Goal: Information Seeking & Learning: Learn about a topic

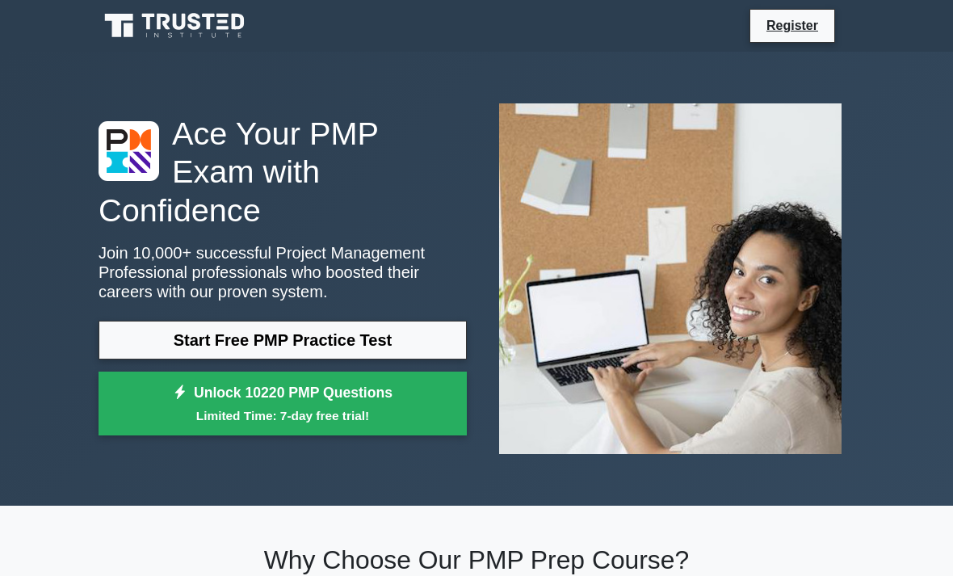
scroll to position [18, 0]
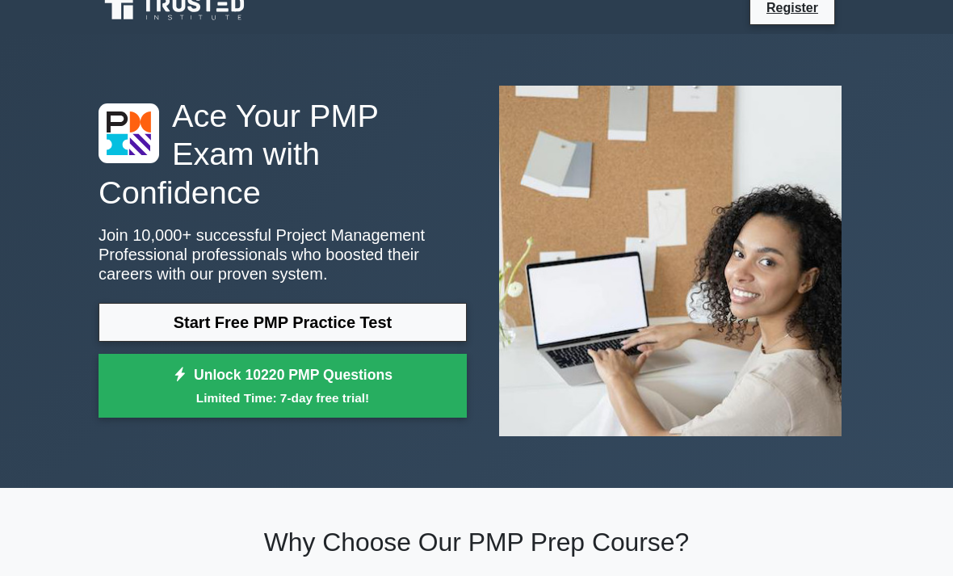
click at [396, 332] on link "Start Free PMP Practice Test" at bounding box center [283, 322] width 368 height 39
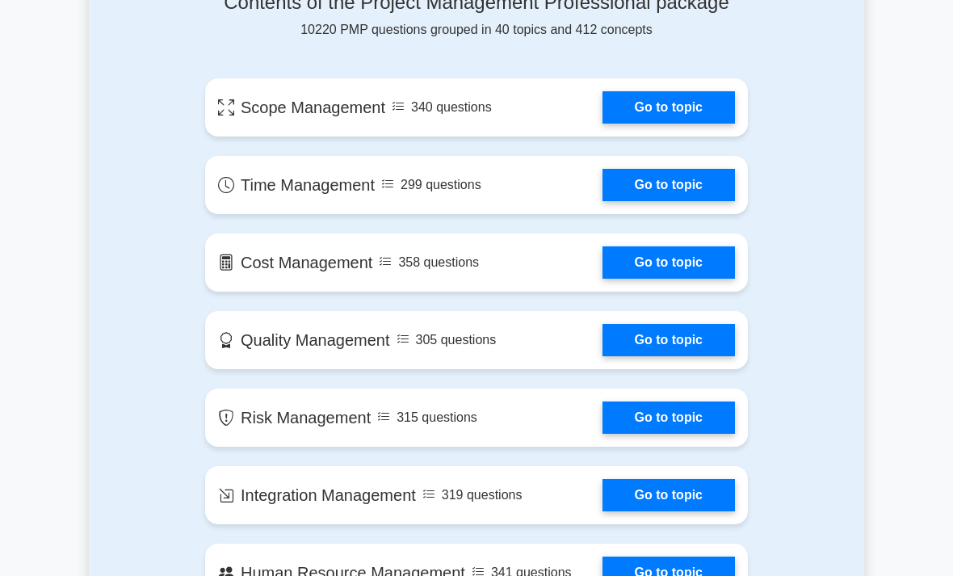
scroll to position [914, 0]
click at [696, 124] on link "Go to topic" at bounding box center [669, 107] width 132 height 32
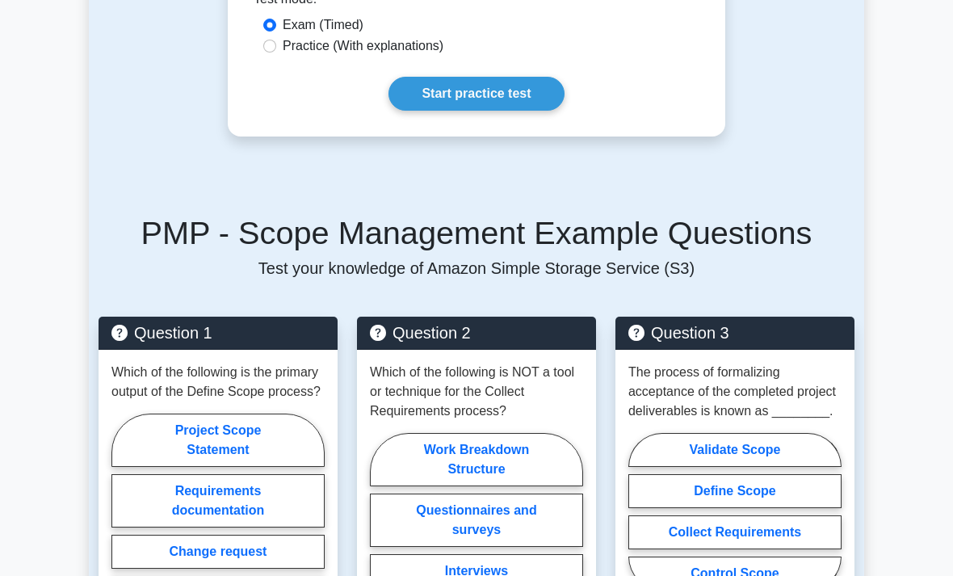
scroll to position [1022, 0]
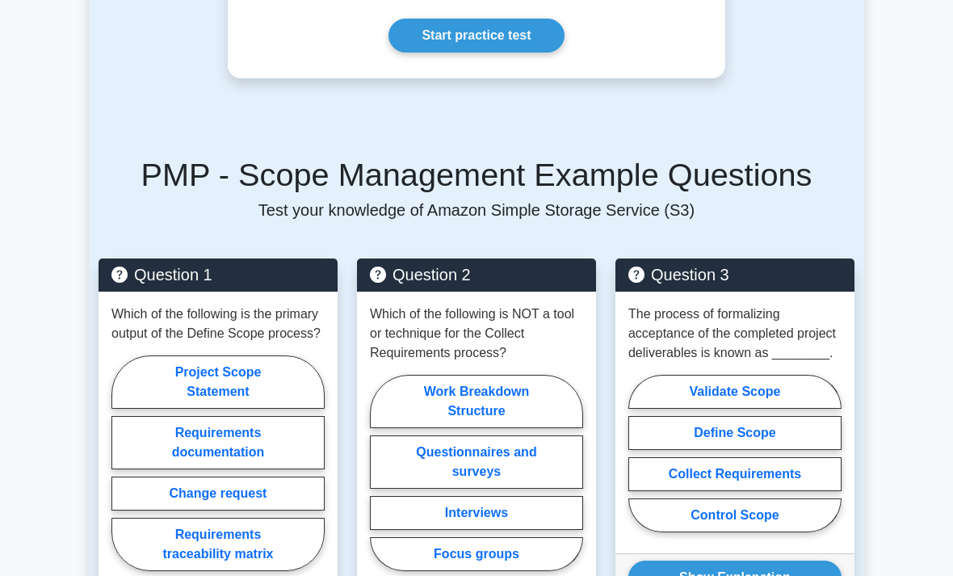
scroll to position [1086, 0]
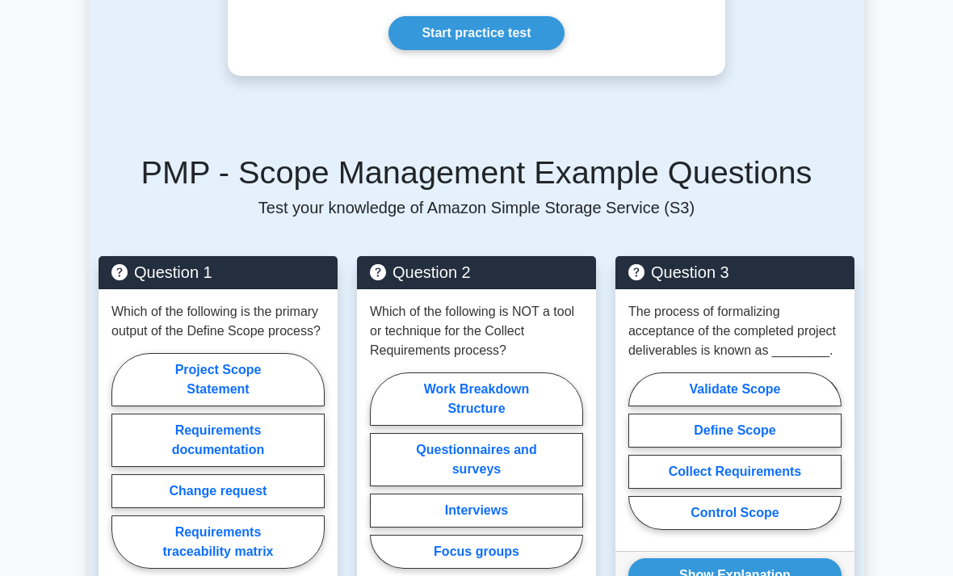
click at [395, 50] on link "Start practice test" at bounding box center [476, 33] width 175 height 34
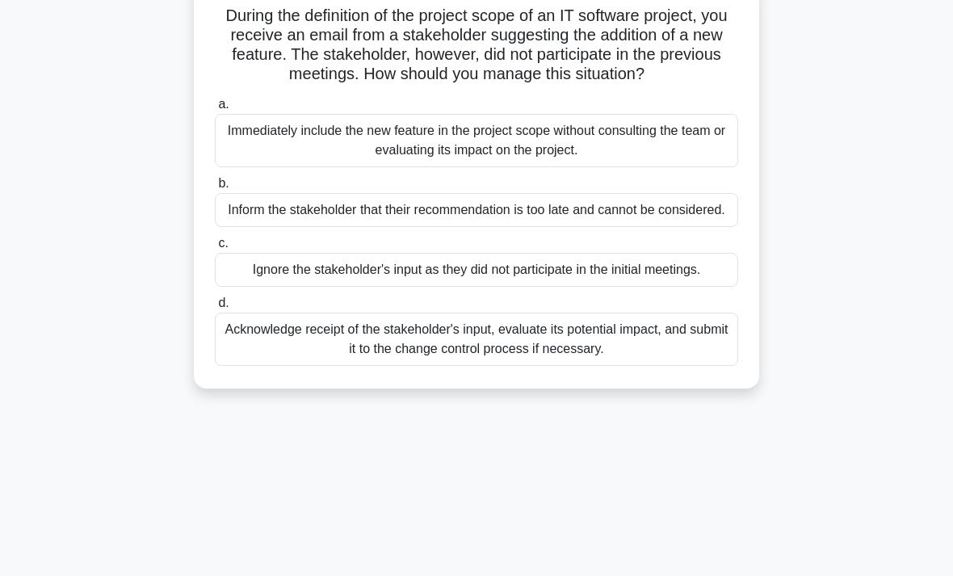
scroll to position [132, 0]
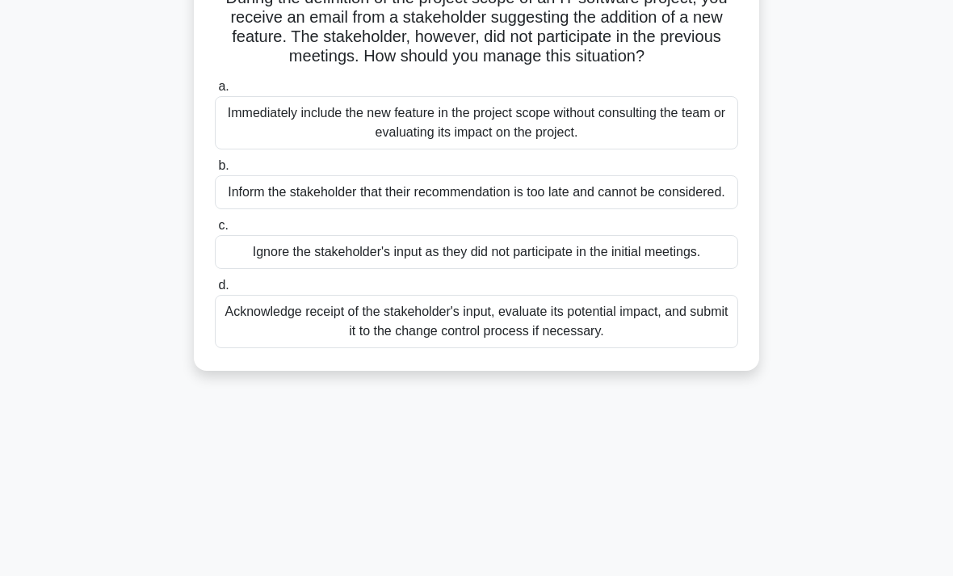
click at [404, 348] on div "Acknowledge receipt of the stakeholder's input, evaluate its potential impact, …" at bounding box center [476, 321] width 523 height 53
click at [215, 291] on input "d. Acknowledge receipt of the stakeholder's input, evaluate its potential impac…" at bounding box center [215, 285] width 0 height 11
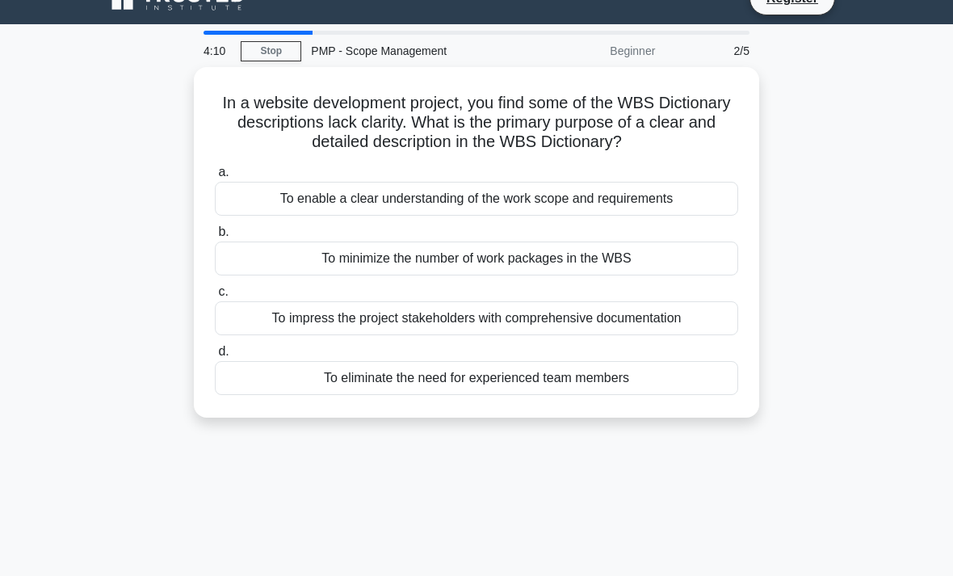
scroll to position [32, 0]
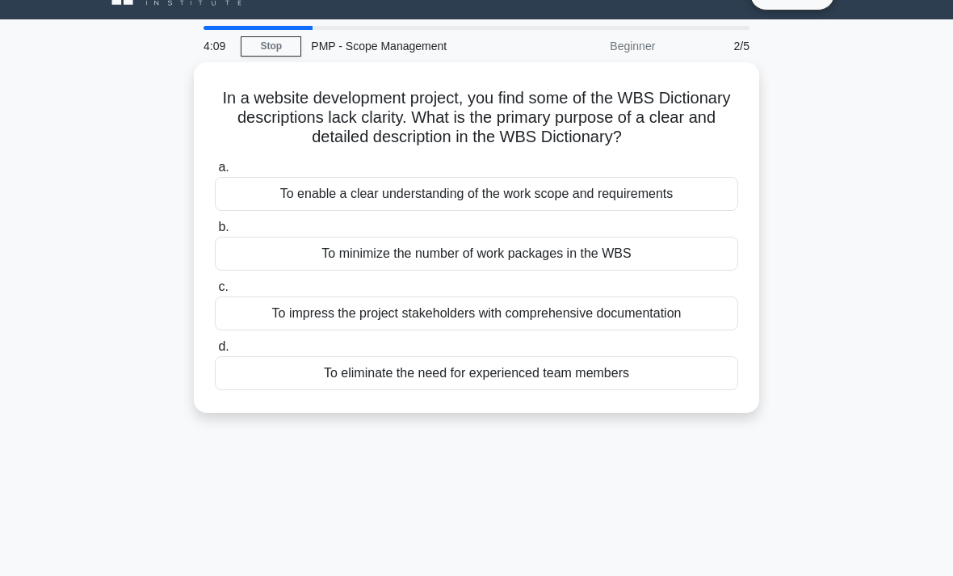
click at [238, 317] on div "To impress the project stakeholders with comprehensive documentation" at bounding box center [476, 313] width 523 height 34
click at [215, 292] on input "c. To impress the project stakeholders with comprehensive documentation" at bounding box center [215, 287] width 0 height 11
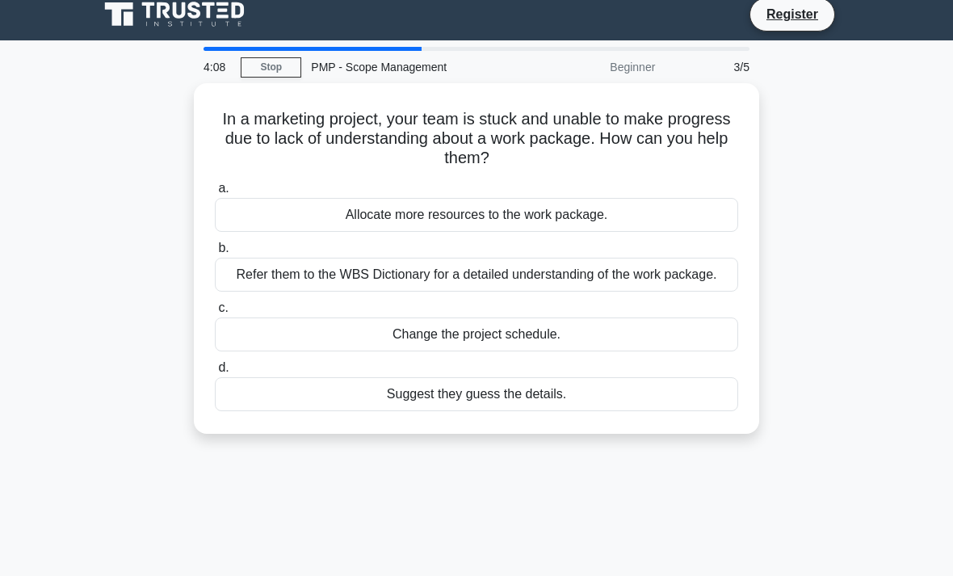
scroll to position [0, 0]
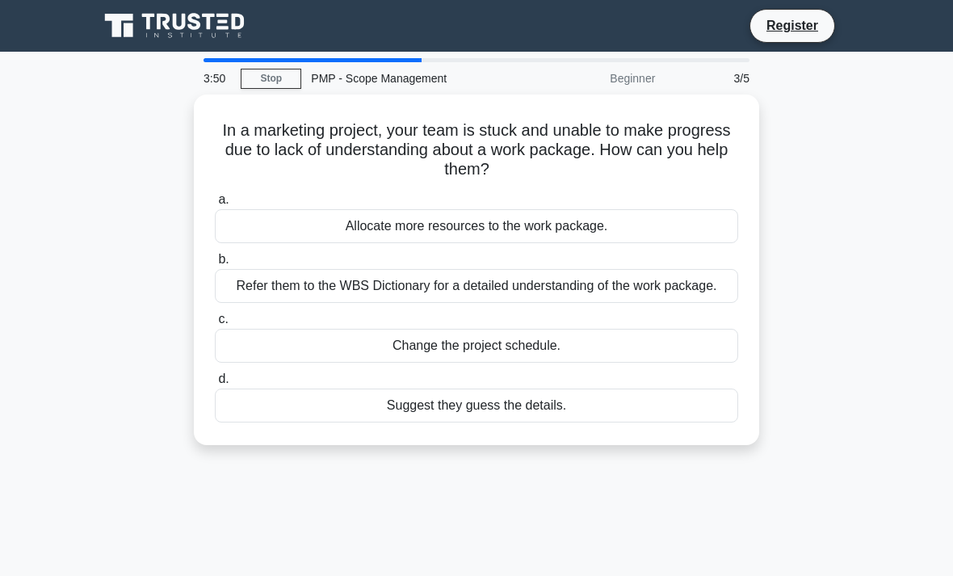
click at [270, 218] on div "Allocate more resources to the work package." at bounding box center [476, 226] width 523 height 34
click at [215, 205] on input "a. Allocate more resources to the work package." at bounding box center [215, 200] width 0 height 11
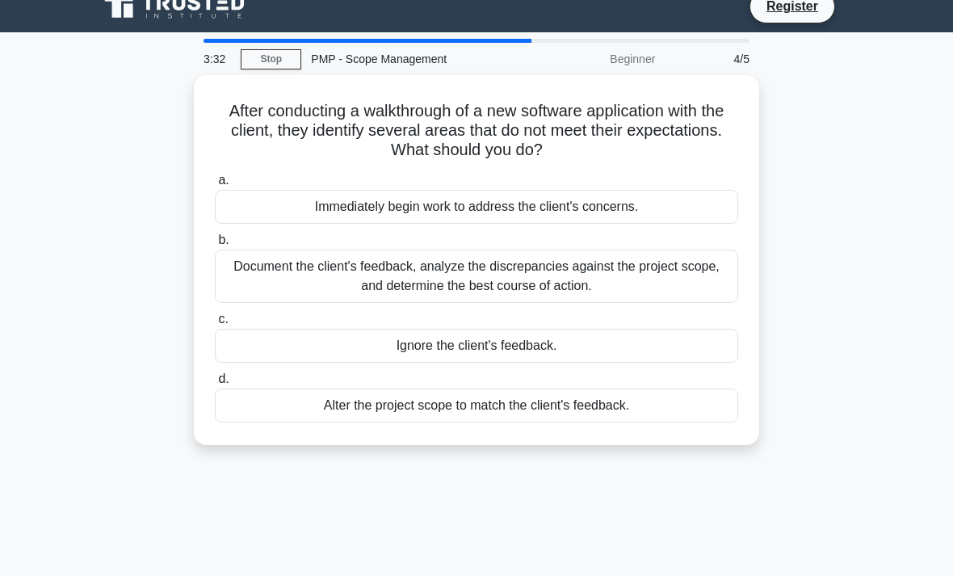
scroll to position [22, 0]
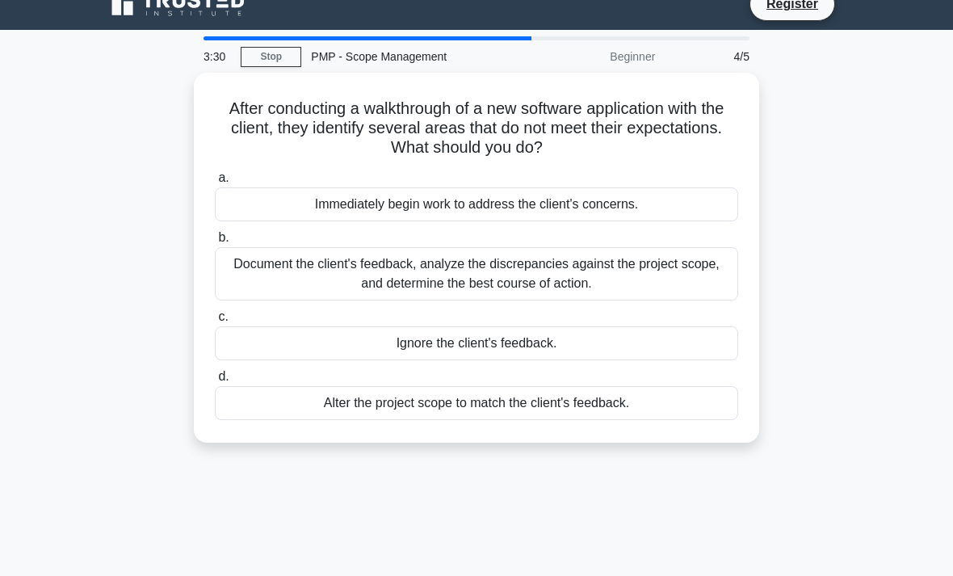
click at [308, 272] on div "Document the client's feedback, analyze the discrepancies against the project s…" at bounding box center [476, 273] width 523 height 53
click at [215, 243] on input "b. Document the client's feedback, analyze the discrepancies against the projec…" at bounding box center [215, 238] width 0 height 11
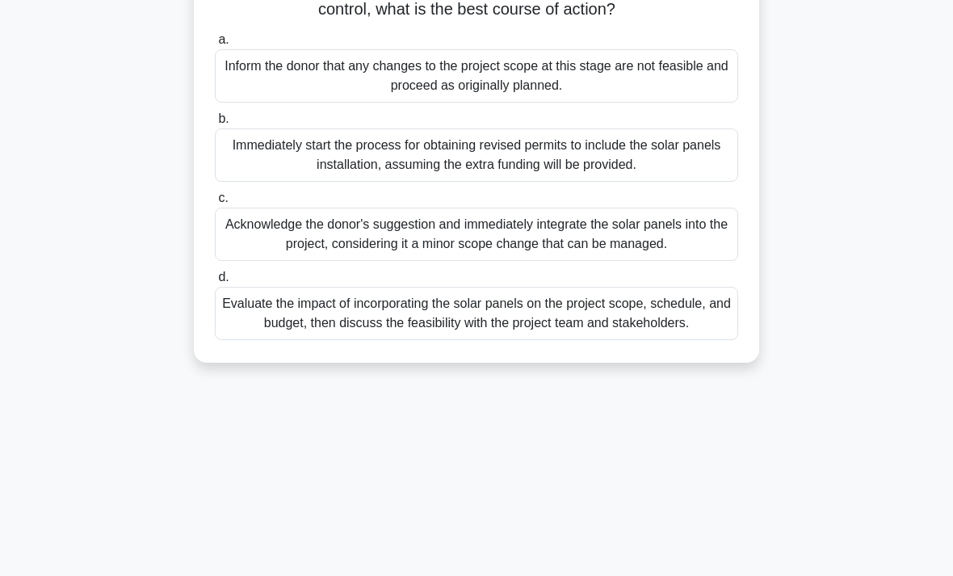
scroll to position [242, 0]
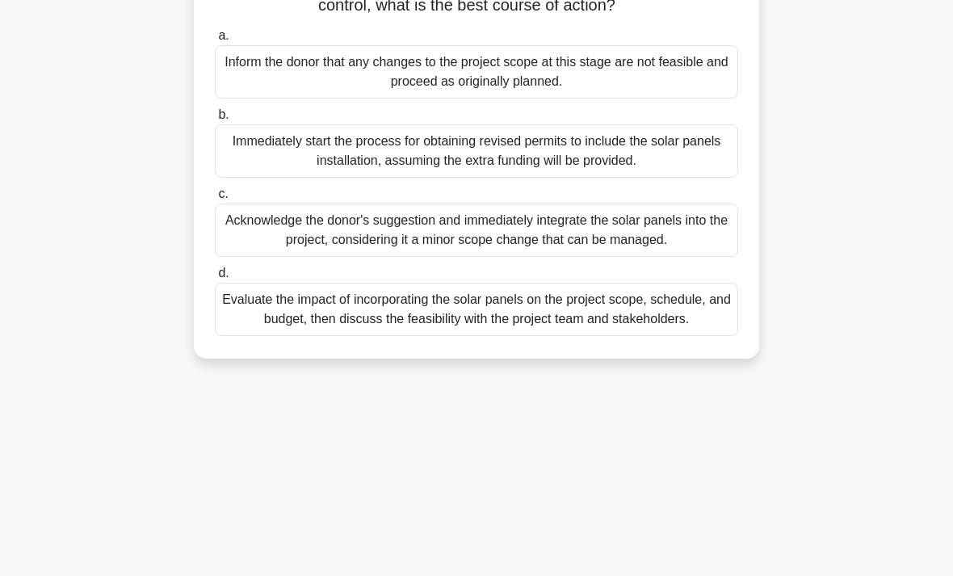
click at [684, 336] on div "Evaluate the impact of incorporating the solar panels on the project scope, sch…" at bounding box center [476, 309] width 523 height 53
click at [215, 279] on input "d. Evaluate the impact of incorporating the solar panels on the project scope, …" at bounding box center [215, 273] width 0 height 11
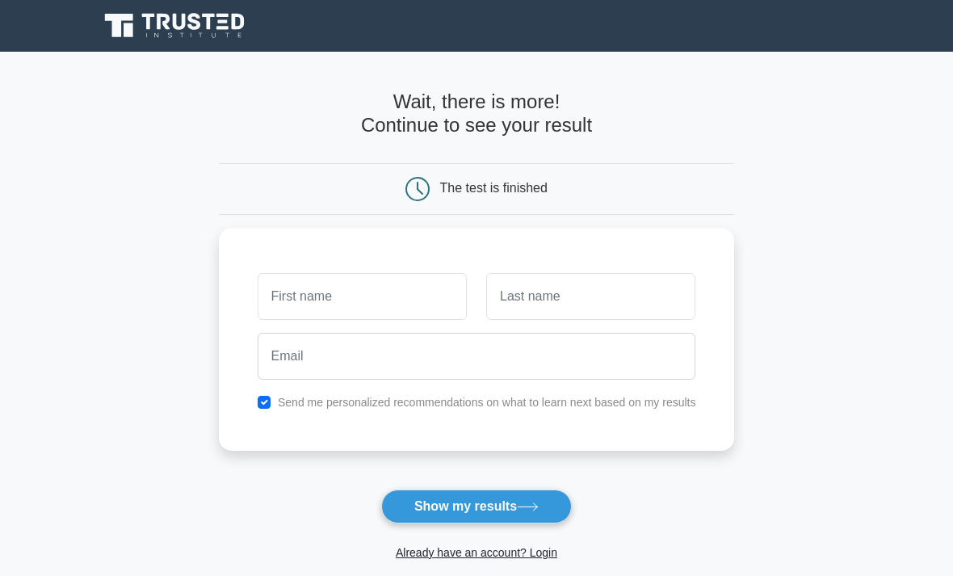
type input "Ｊ"
type input "Ｐ"
type input "ㄙ"
type input "Ｐ"
type input "Pink"
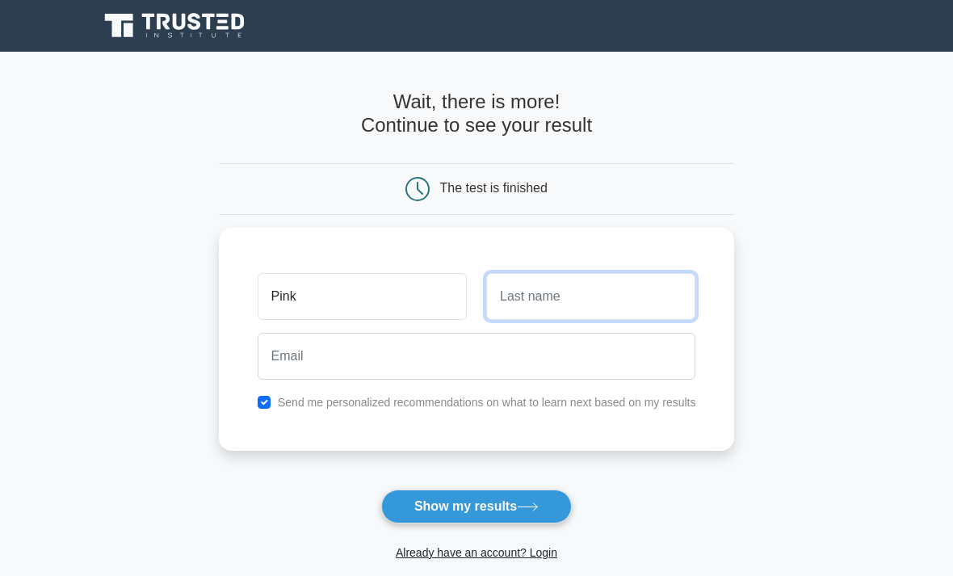
click at [627, 297] on input "text" at bounding box center [590, 296] width 209 height 47
type input "[PERSON_NAME]"
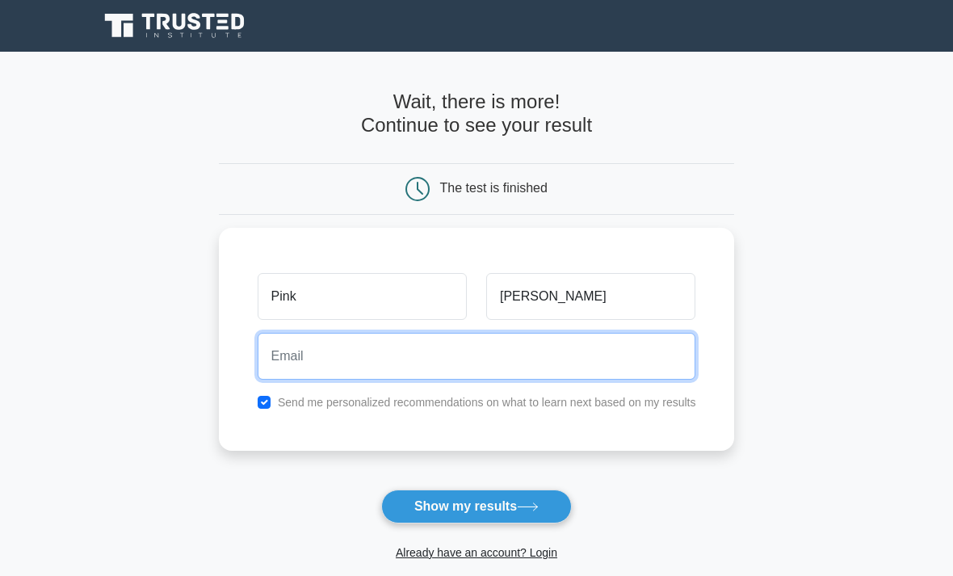
click at [275, 367] on input "email" at bounding box center [477, 356] width 439 height 47
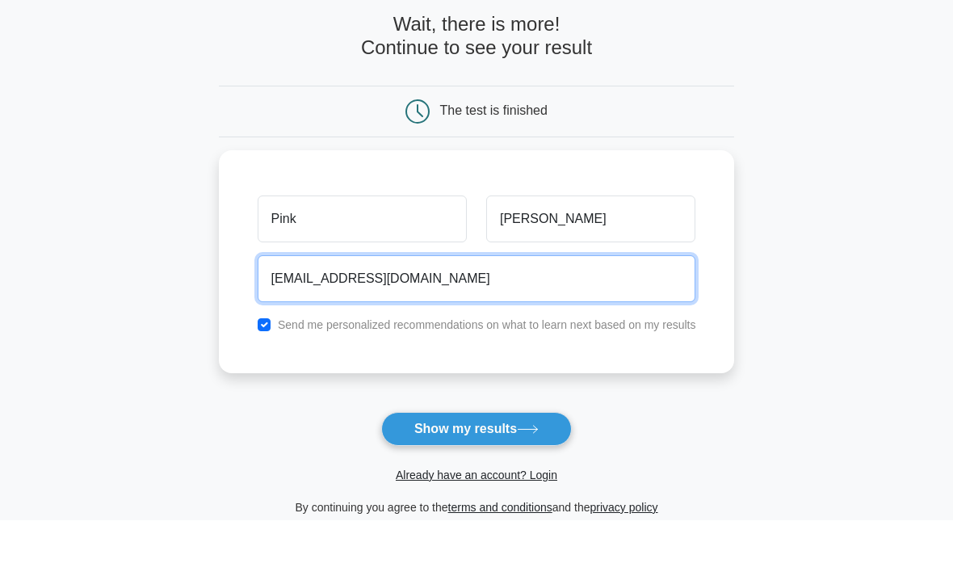
scroll to position [45, 0]
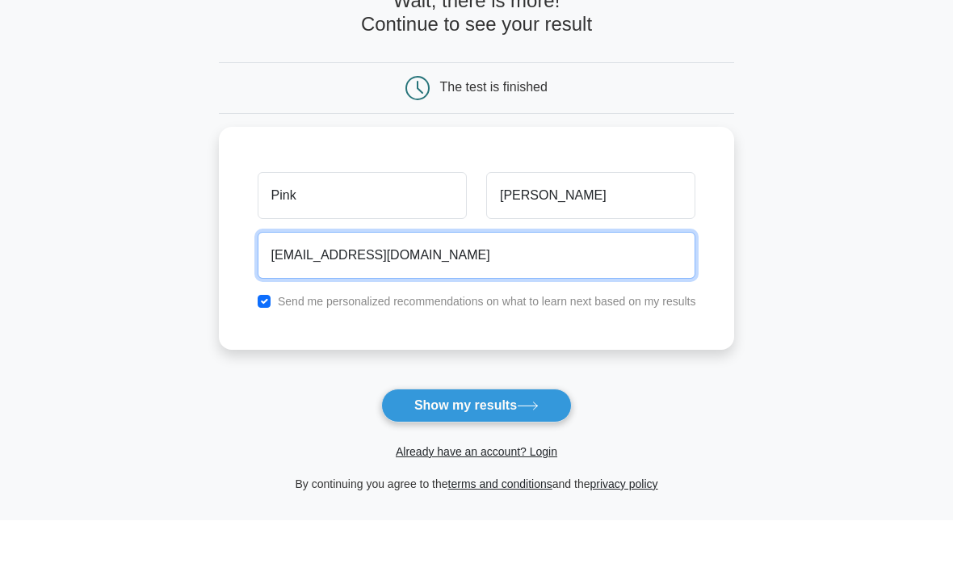
type input "pinkhuang0604@gmail.com"
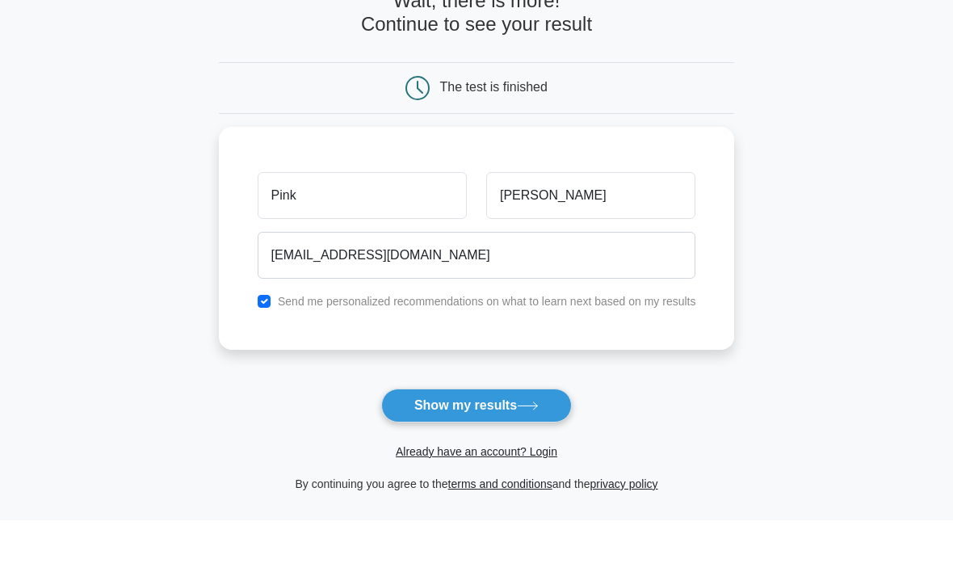
click at [433, 444] on button "Show my results" at bounding box center [476, 461] width 191 height 34
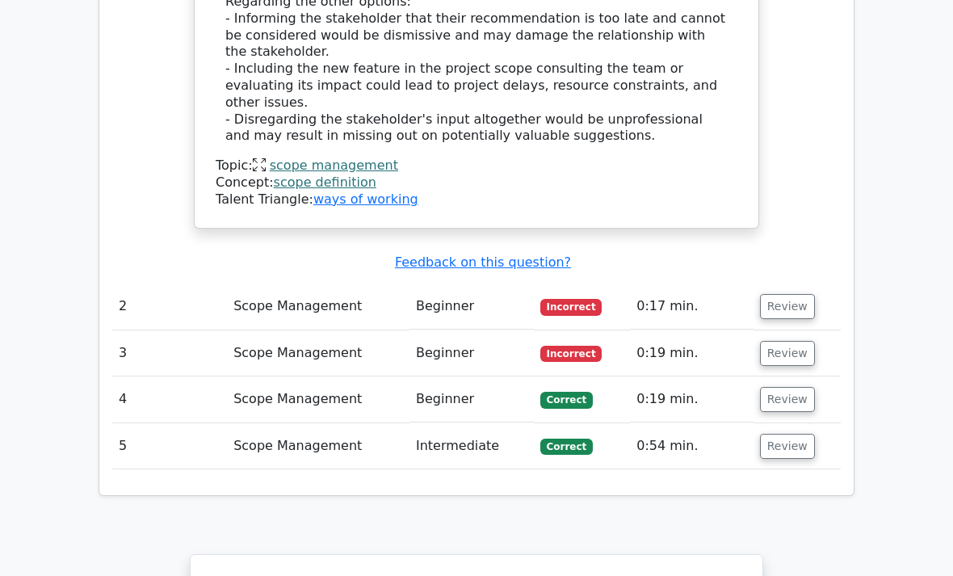
scroll to position [2052, 0]
click at [776, 295] on button "Review" at bounding box center [787, 307] width 55 height 25
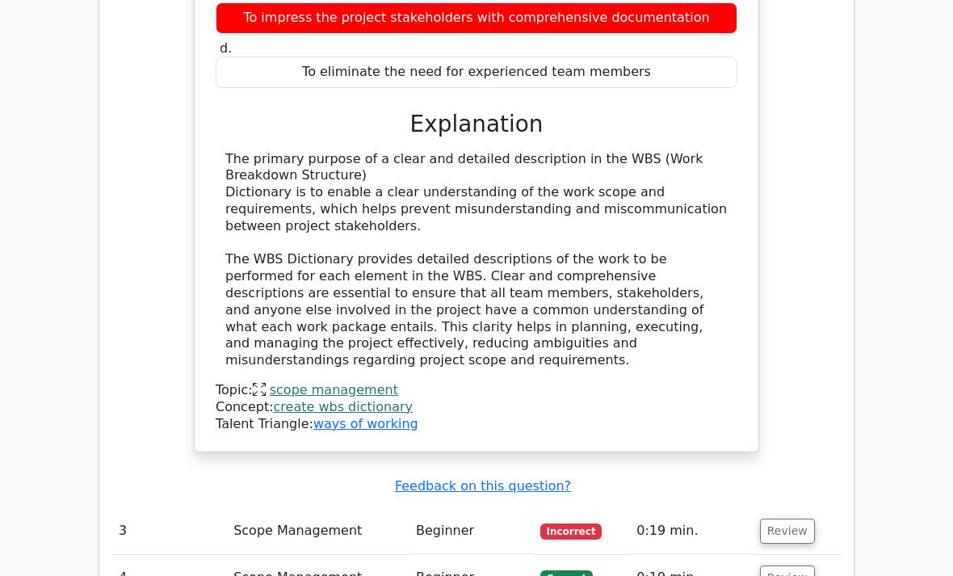
scroll to position [2602, 0]
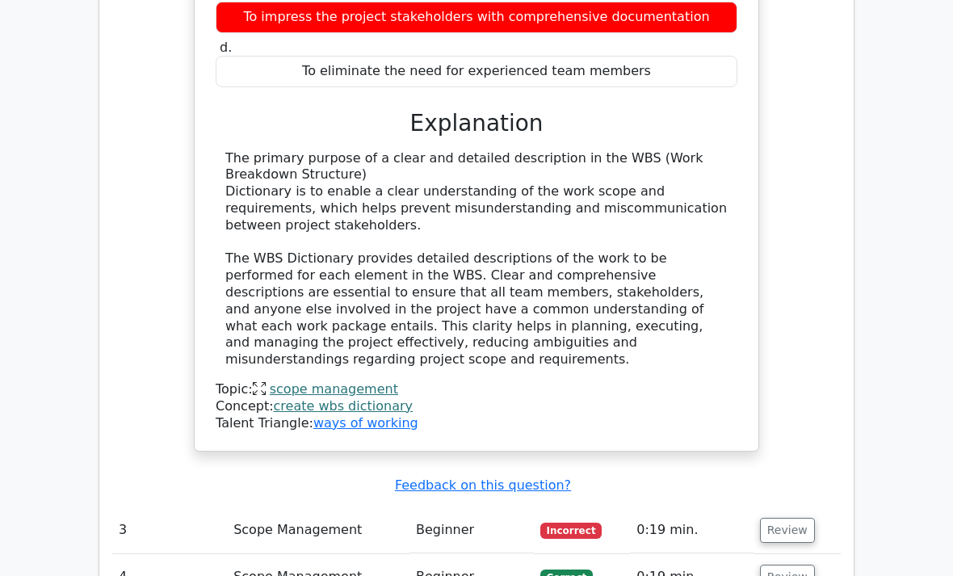
click at [771, 518] on button "Review" at bounding box center [787, 530] width 55 height 25
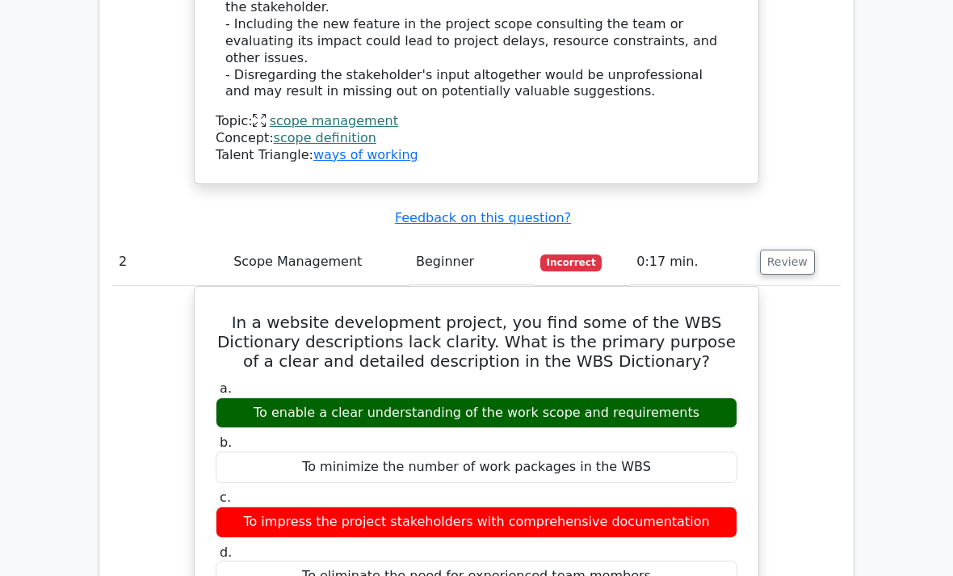
scroll to position [2086, 0]
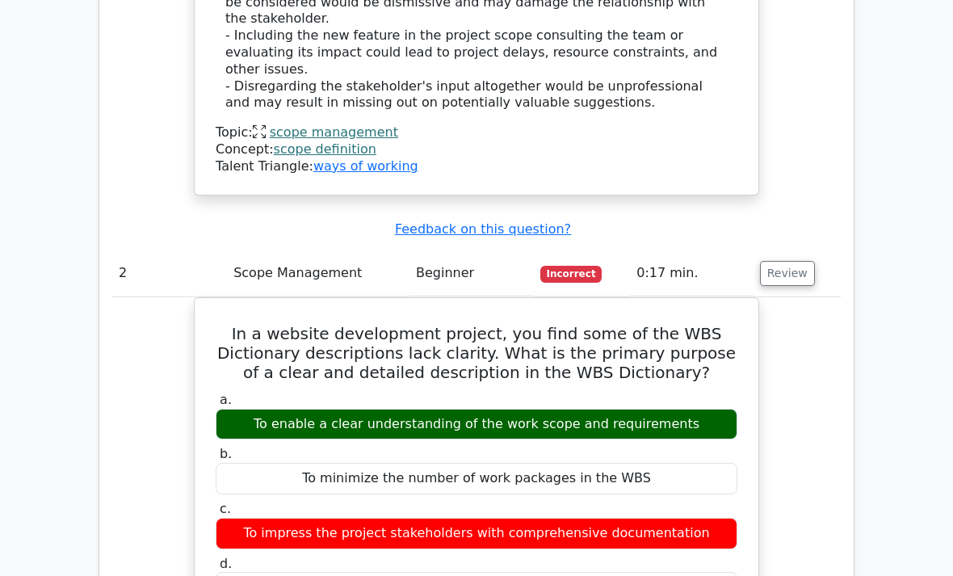
click at [851, 295] on div "Question Analysis Question # Topic Difficulty Result Time Spent Action 1 Scope …" at bounding box center [476, 565] width 754 height 2867
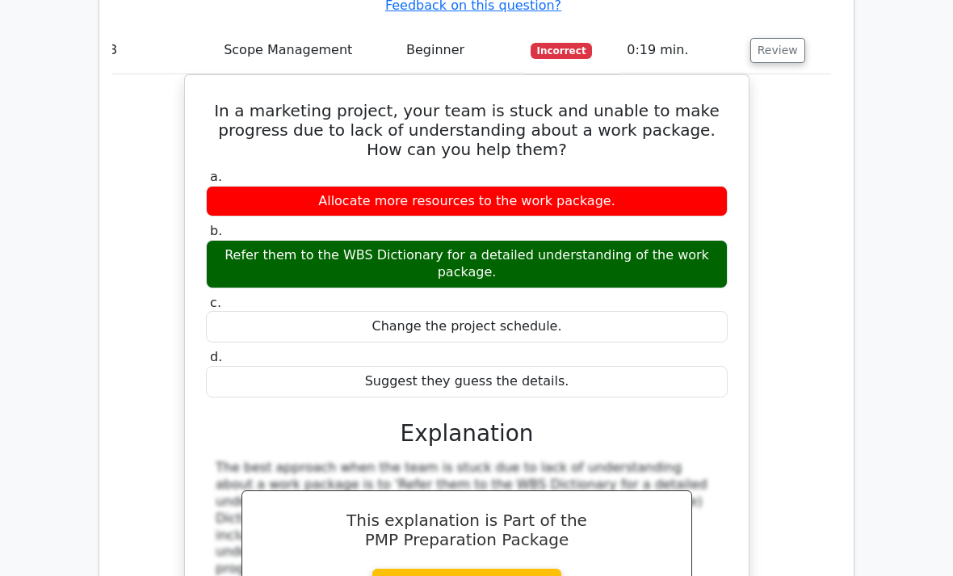
scroll to position [3085, 0]
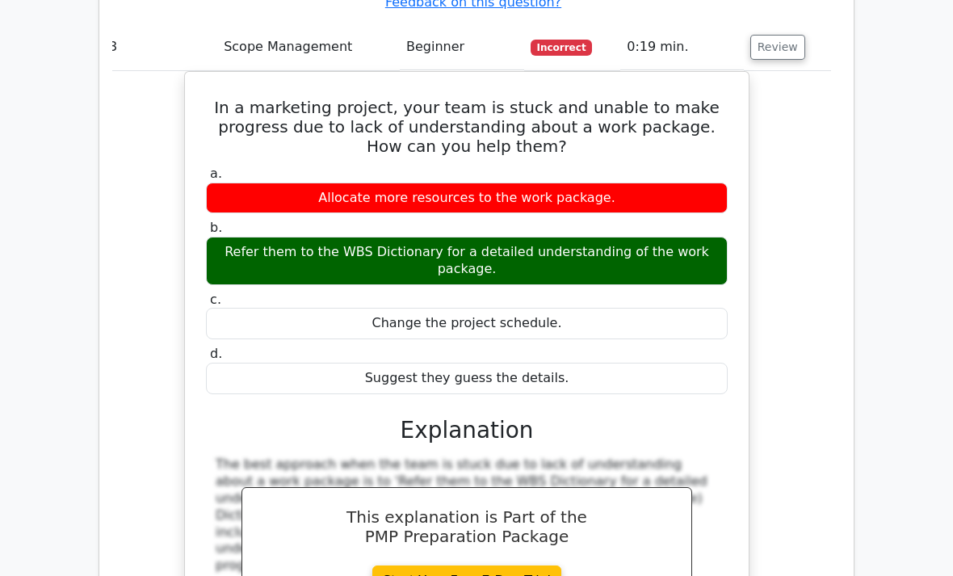
click at [498, 565] on link "Start Your Free 7-Day Trial" at bounding box center [466, 580] width 189 height 31
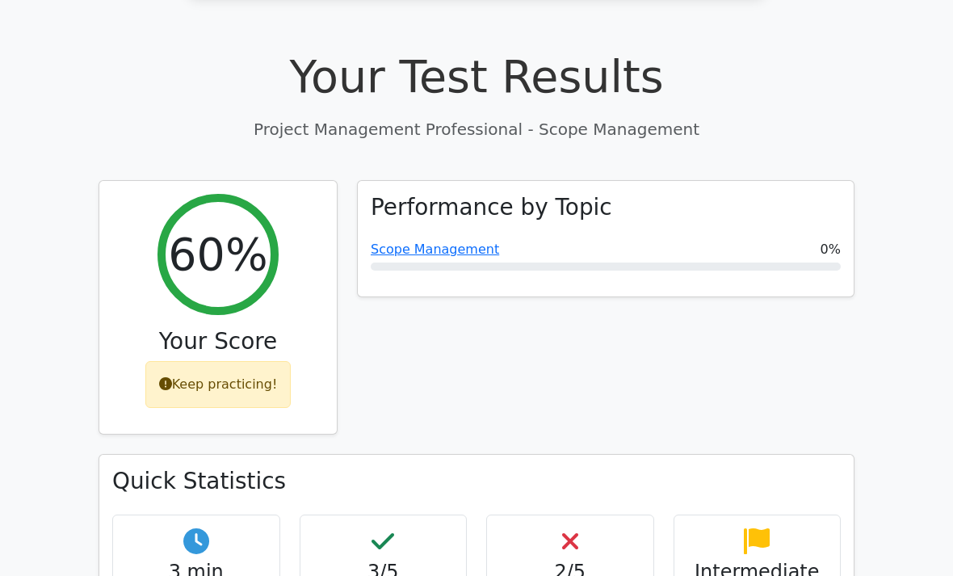
scroll to position [548, 0]
click at [423, 242] on link "Scope Management" at bounding box center [435, 249] width 128 height 15
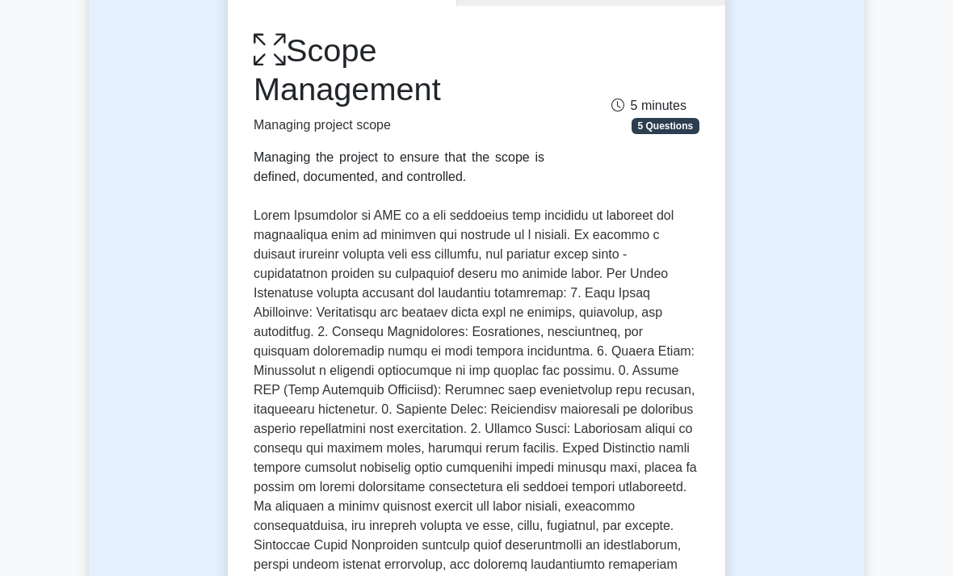
scroll to position [206, 0]
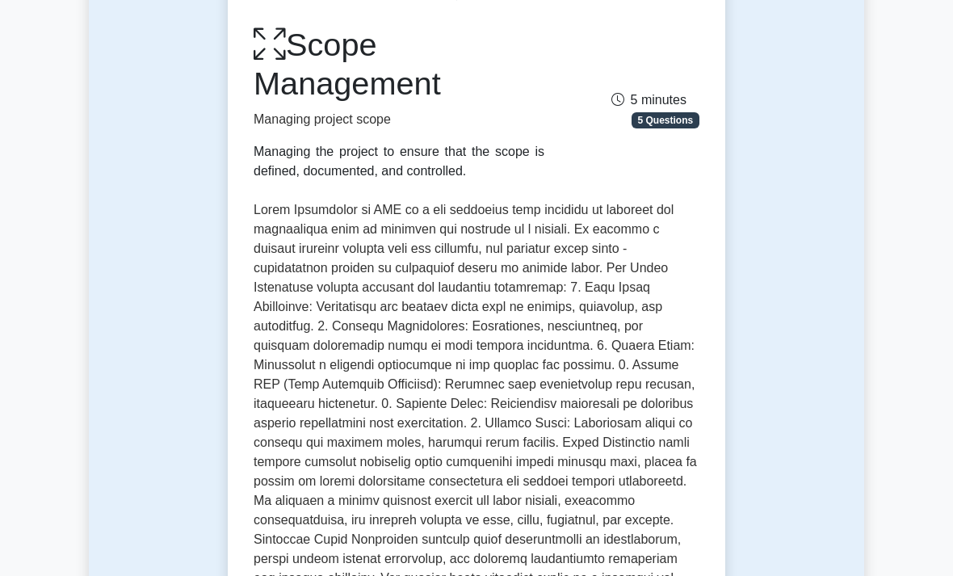
click at [279, 47] on icon at bounding box center [270, 45] width 32 height 36
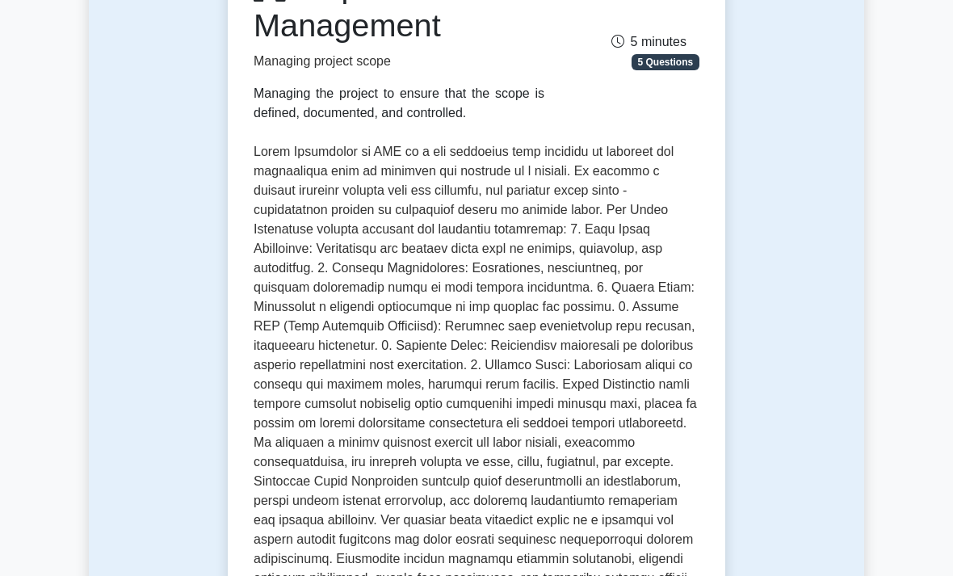
scroll to position [263, 0]
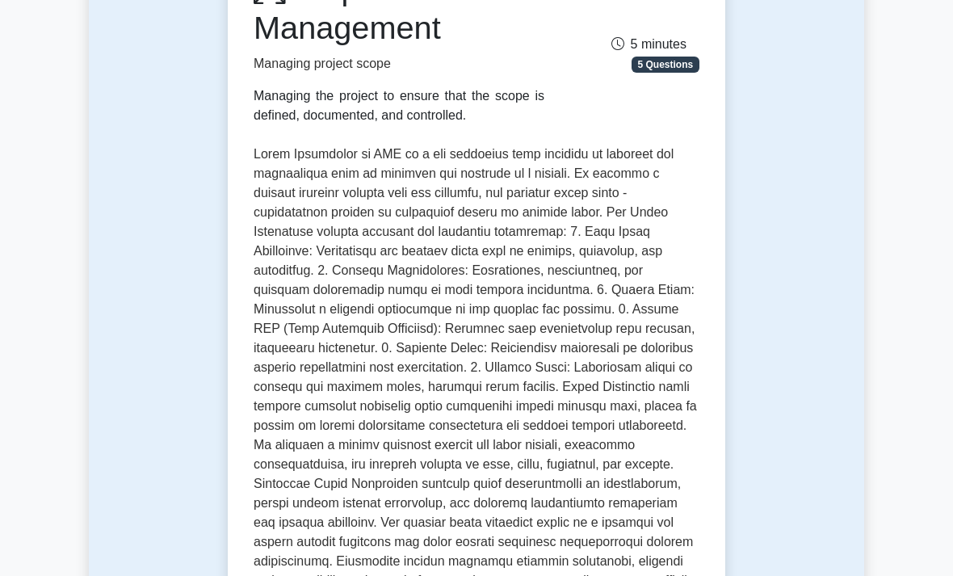
click at [530, 575] on p at bounding box center [477, 397] width 446 height 504
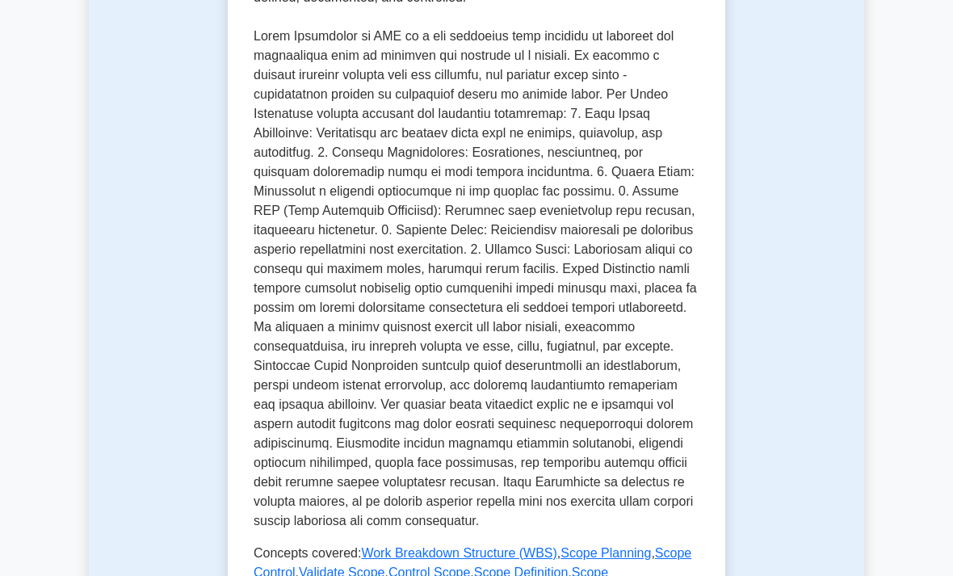
scroll to position [389, 0]
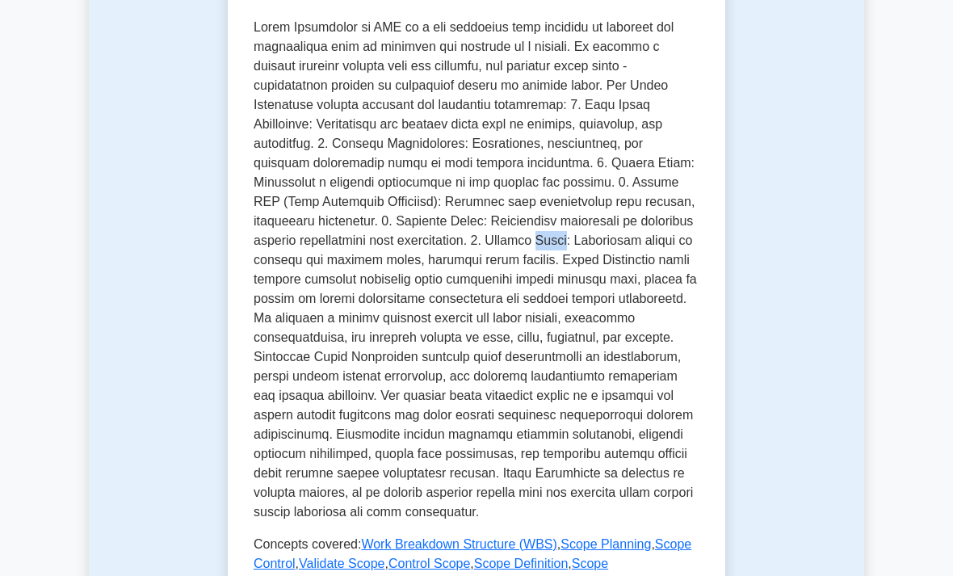
click at [323, 149] on p at bounding box center [477, 270] width 446 height 504
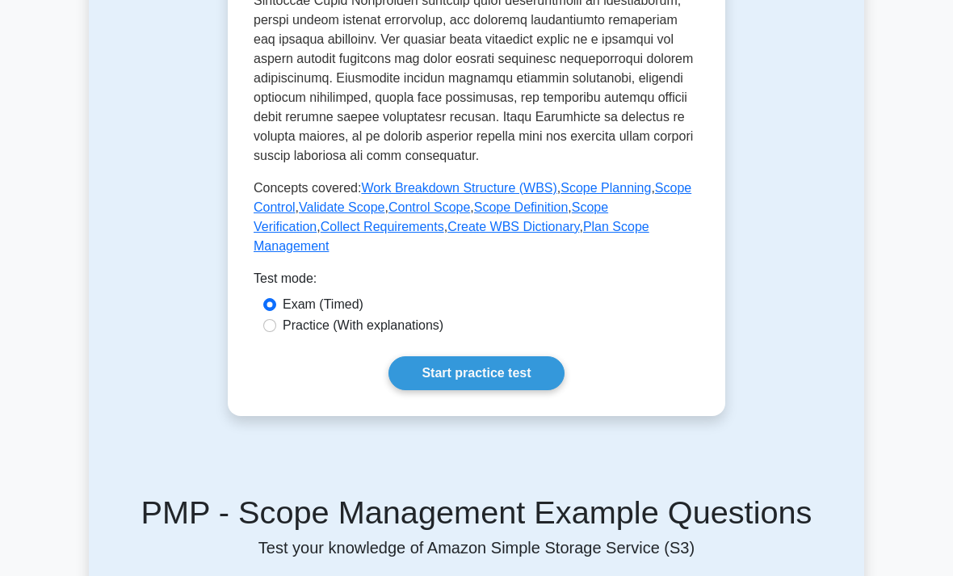
scroll to position [746, 0]
click at [522, 195] on link "Work Breakdown Structure (WBS)" at bounding box center [458, 188] width 195 height 14
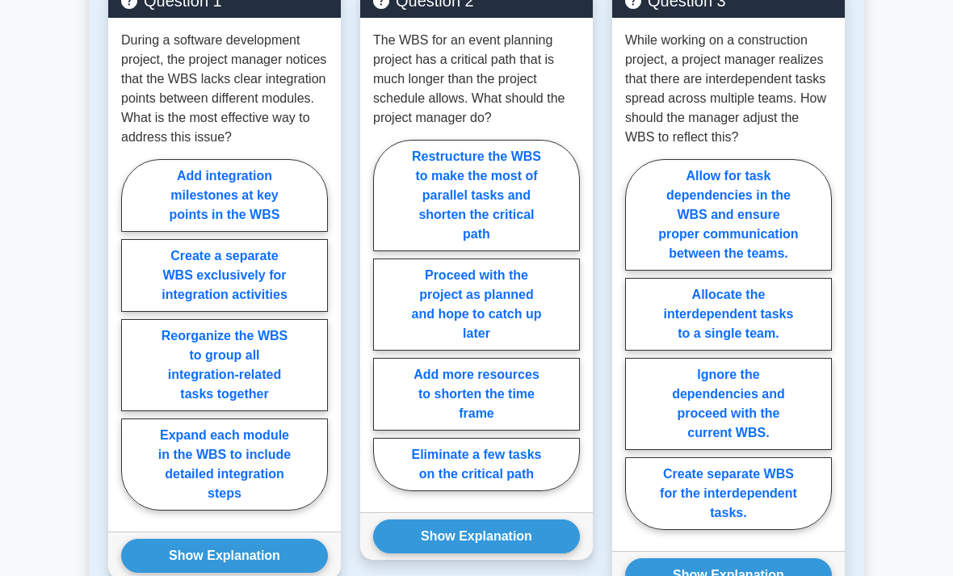
scroll to position [1656, 0]
click at [209, 232] on label "Add integration milestones at key points in the WBS" at bounding box center [224, 195] width 207 height 73
click at [132, 345] on input "Add integration milestones at key points in the WBS" at bounding box center [126, 339] width 11 height 11
radio input "true"
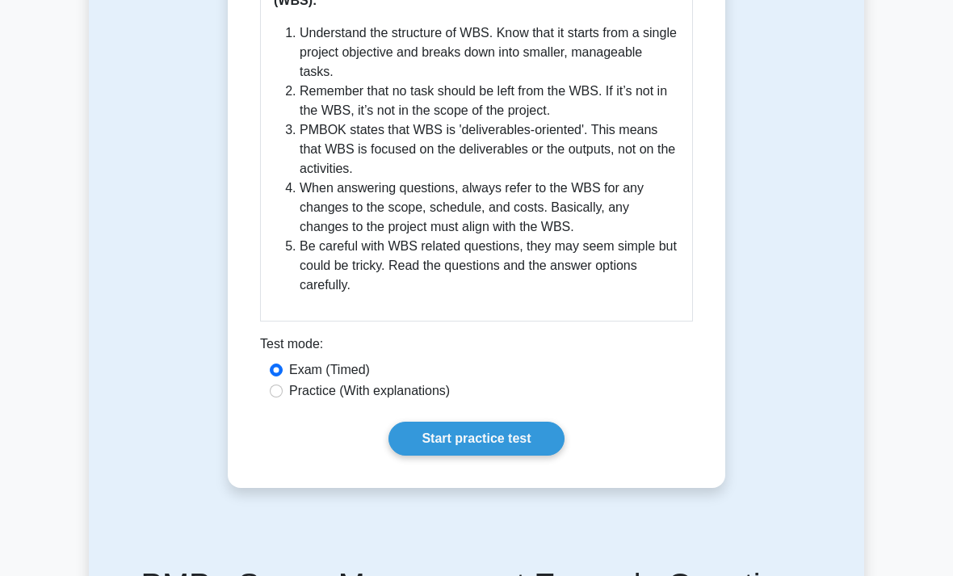
scroll to position [972, 0]
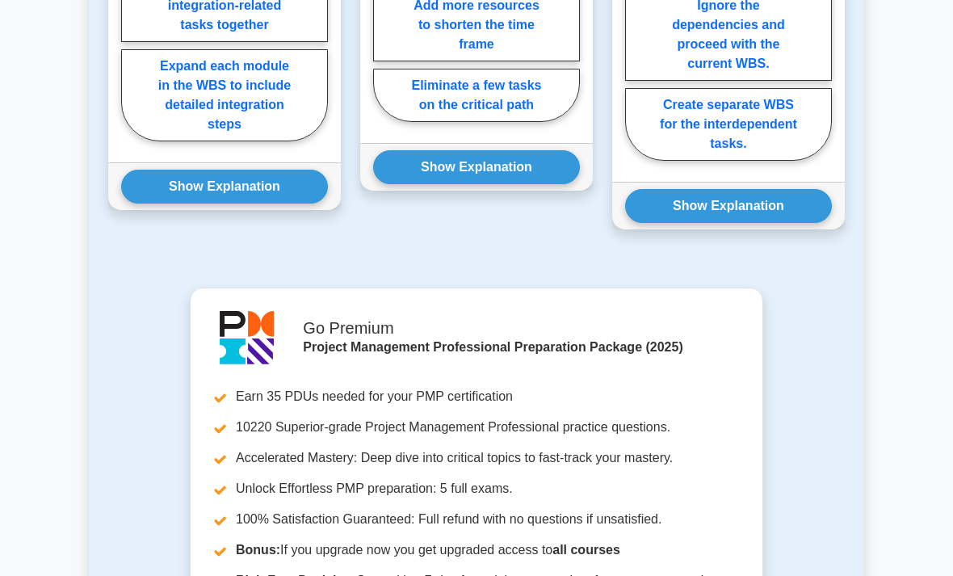
scroll to position [2025, 0]
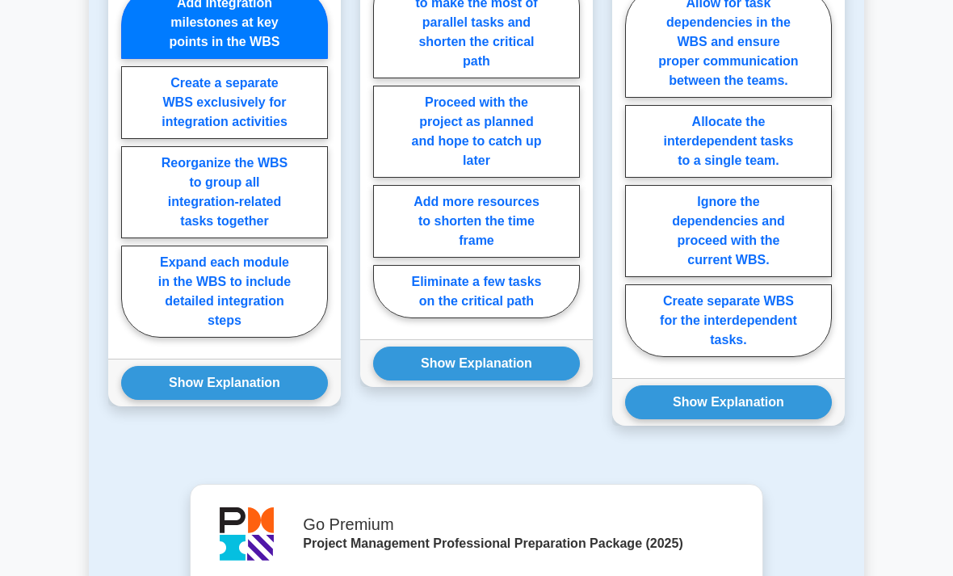
scroll to position [1829, 0]
click at [193, 238] on label "Reorganize the WBS to group all integration-related tasks together" at bounding box center [224, 192] width 207 height 92
click at [132, 172] on input "Reorganize the WBS to group all integration-related tasks together" at bounding box center [126, 167] width 11 height 11
radio input "true"
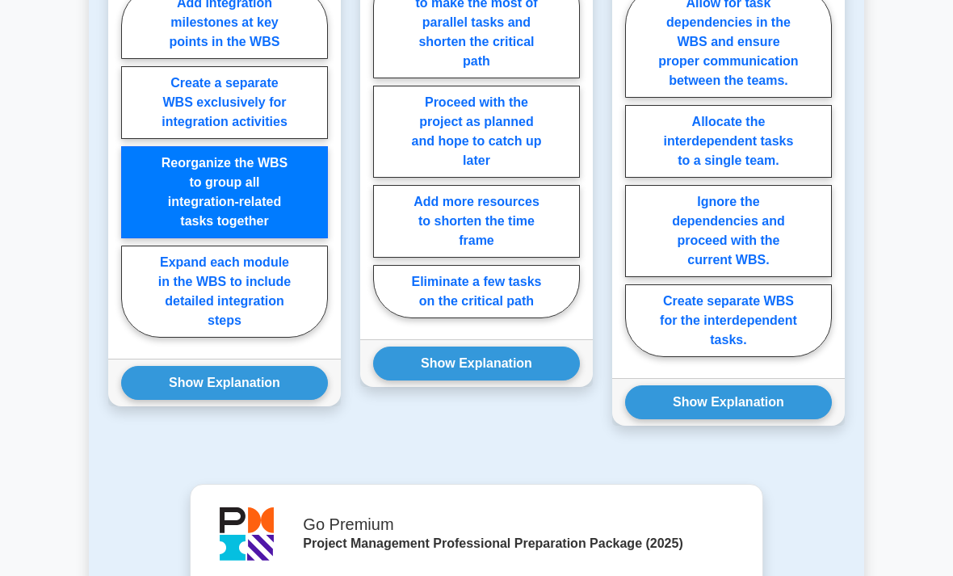
click at [159, 400] on button "Show Explanation" at bounding box center [224, 383] width 207 height 34
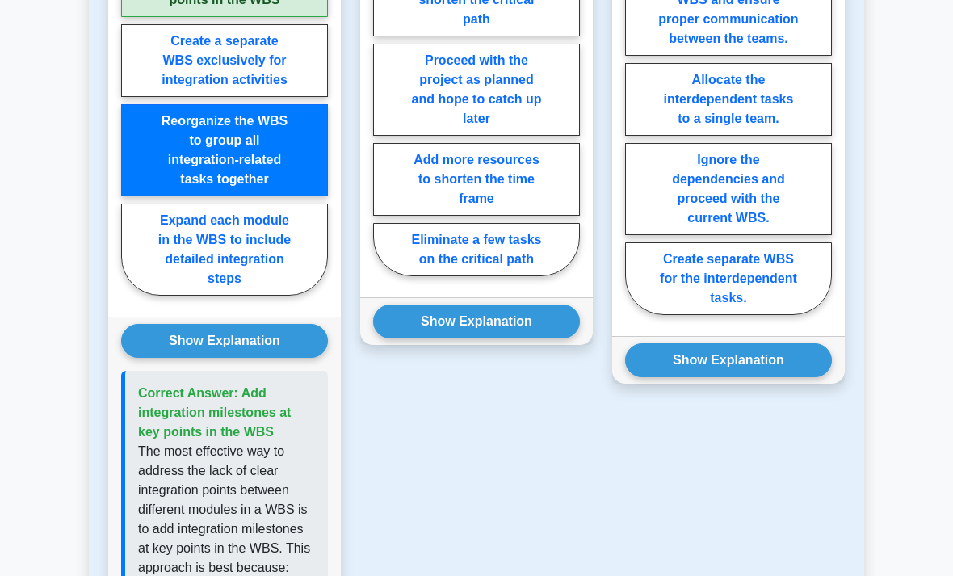
scroll to position [1964, 0]
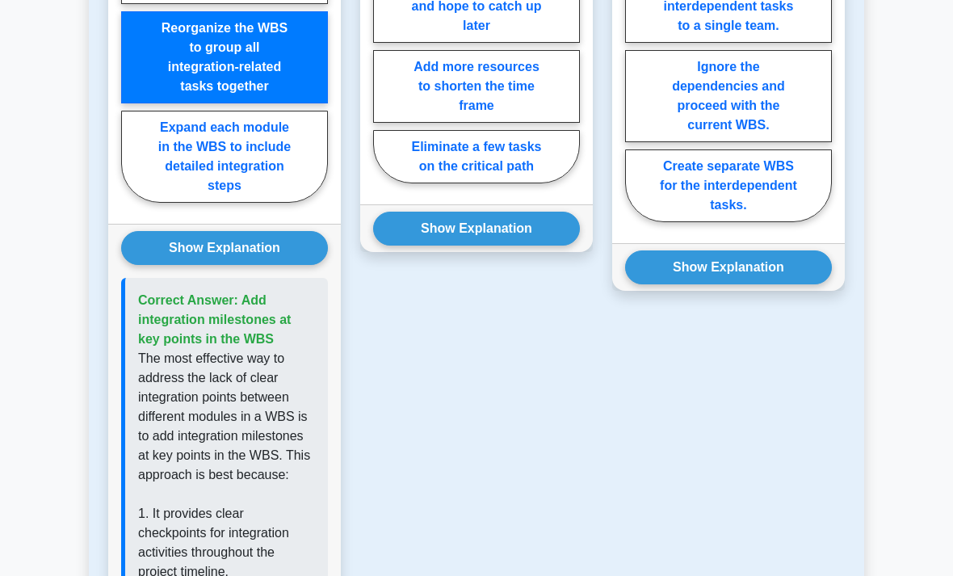
click at [473, 183] on label "Eliminate a few tasks on the critical path" at bounding box center [476, 156] width 207 height 53
click at [384, 18] on input "Eliminate a few tasks on the critical path" at bounding box center [378, 12] width 11 height 11
radio input "true"
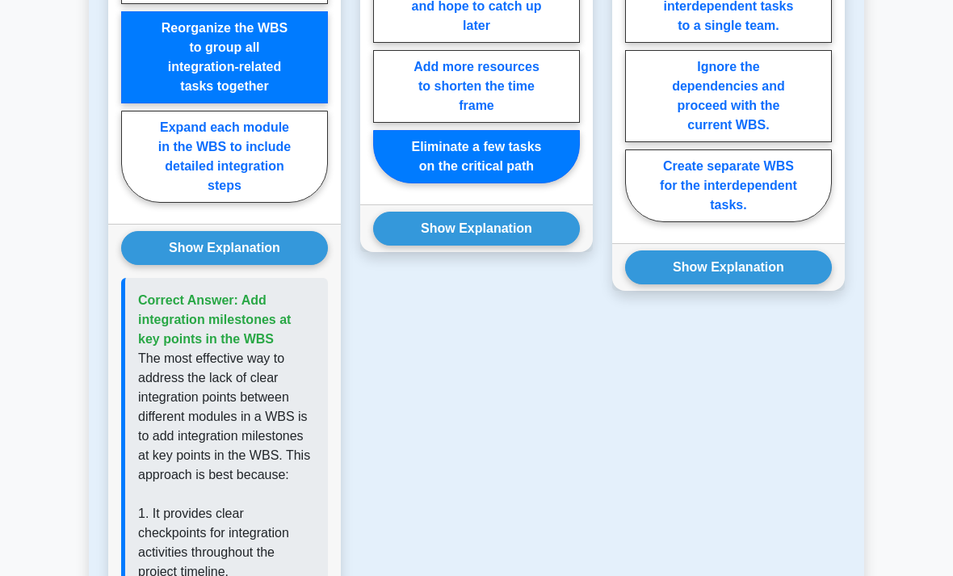
click at [470, 246] on button "Show Explanation" at bounding box center [476, 229] width 207 height 34
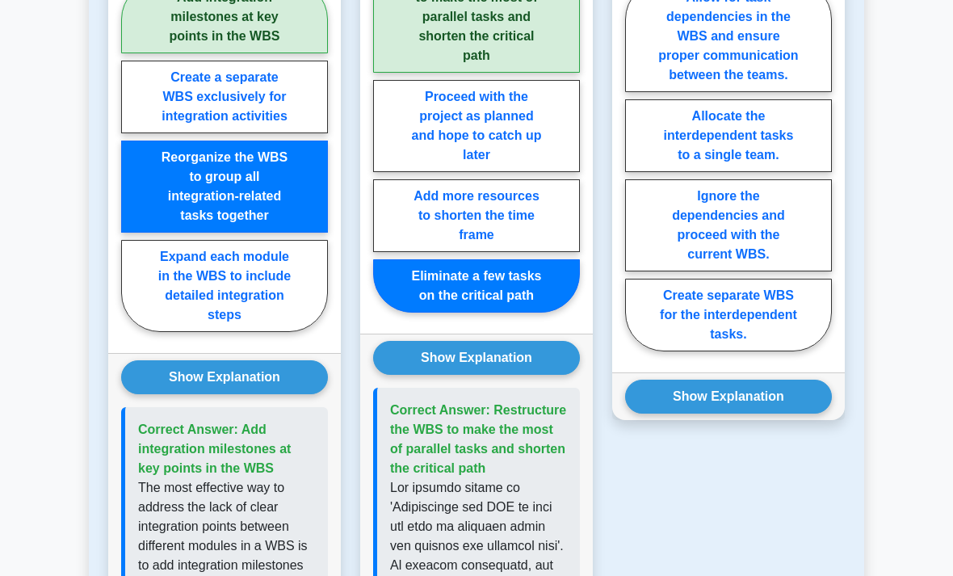
scroll to position [1834, 0]
click at [684, 271] on label "Ignore the dependencies and proceed with the current WBS." at bounding box center [728, 225] width 207 height 92
click at [636, 176] on input "Ignore the dependencies and proceed with the current WBS." at bounding box center [630, 171] width 11 height 11
radio input "true"
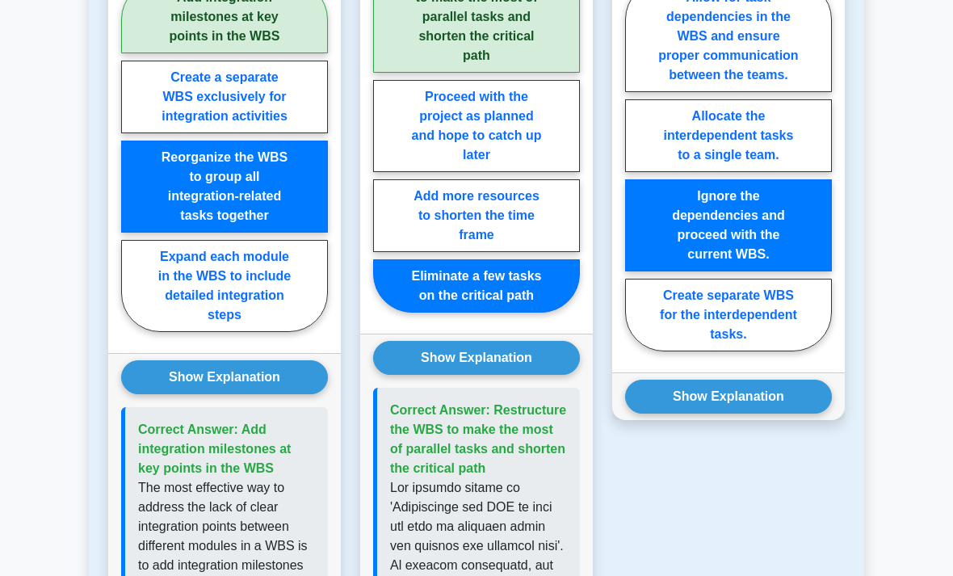
click at [715, 414] on button "Show Explanation" at bounding box center [728, 397] width 207 height 34
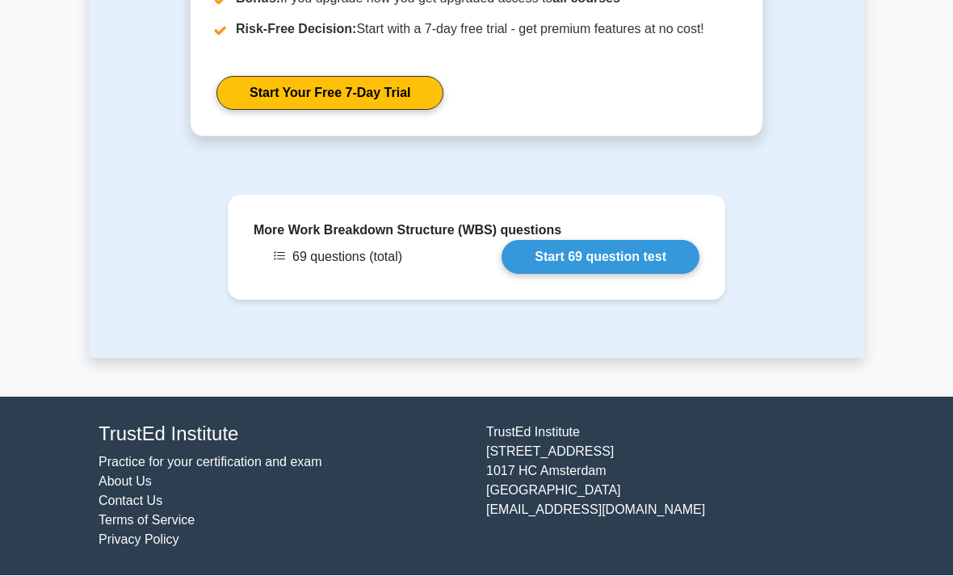
scroll to position [3846, 0]
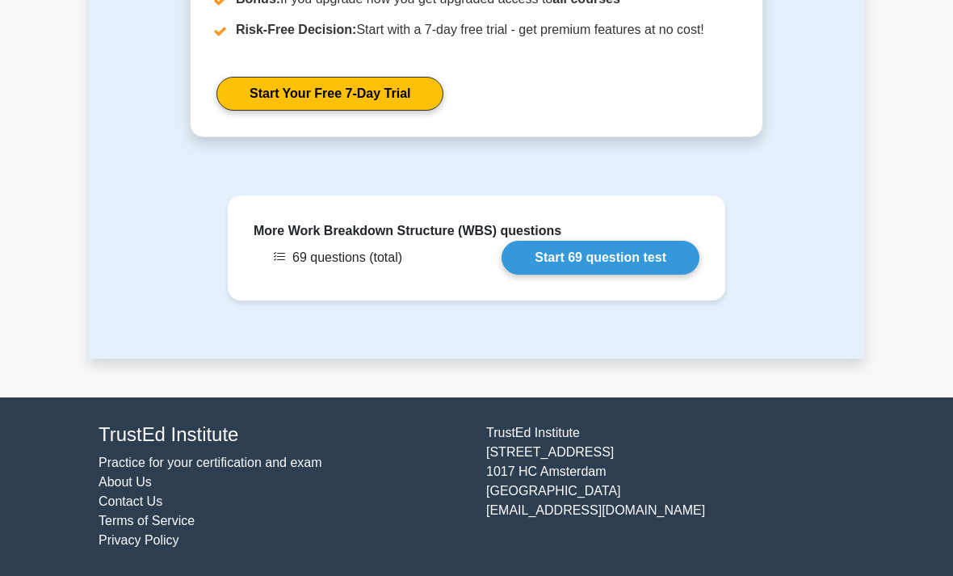
click at [247, 111] on link "Start Your Free 7-Day Trial" at bounding box center [329, 94] width 227 height 34
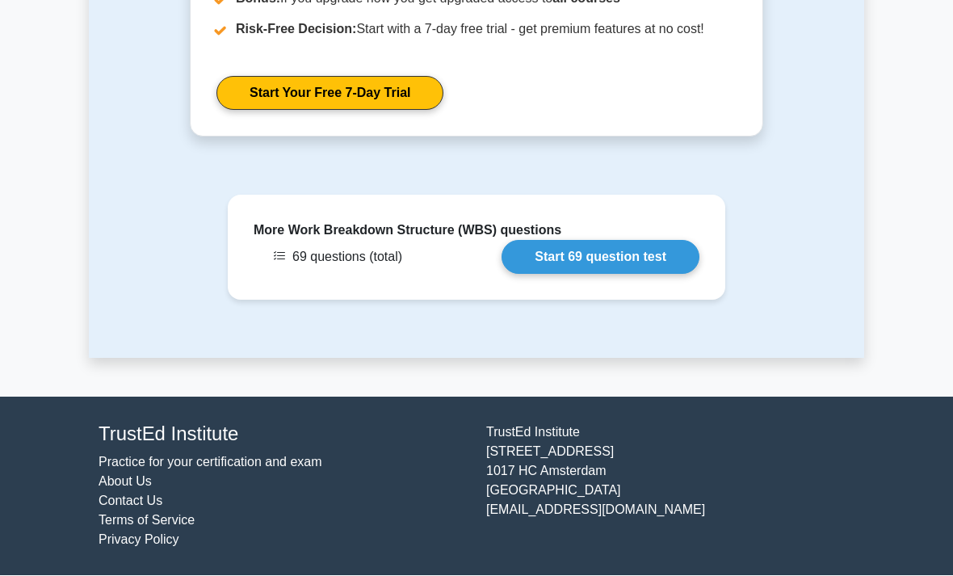
scroll to position [4033, 0]
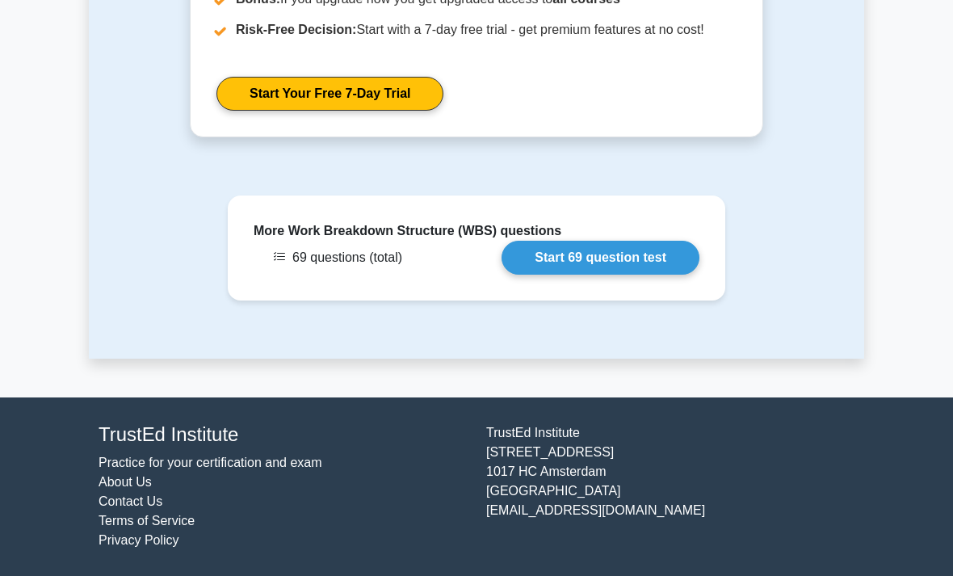
click at [543, 275] on link "Start 69 question test" at bounding box center [601, 258] width 198 height 34
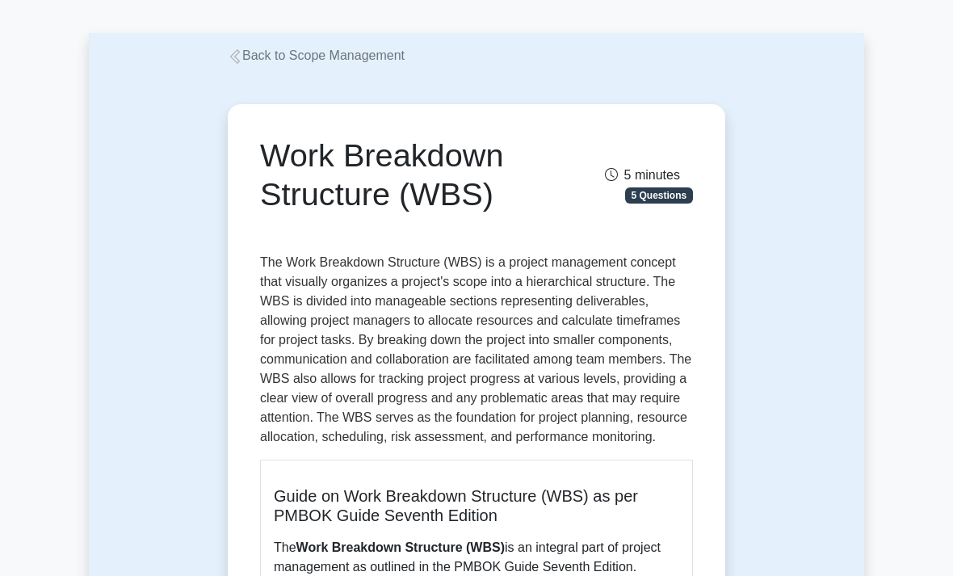
scroll to position [0, 0]
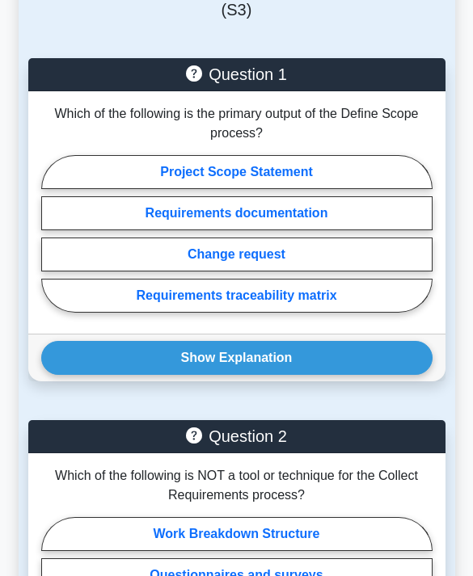
scroll to position [812, 0]
click at [104, 183] on label "Project Scope Statement" at bounding box center [236, 172] width 391 height 34
click at [52, 233] on input "Project Scope Statement" at bounding box center [46, 238] width 11 height 11
radio input "true"
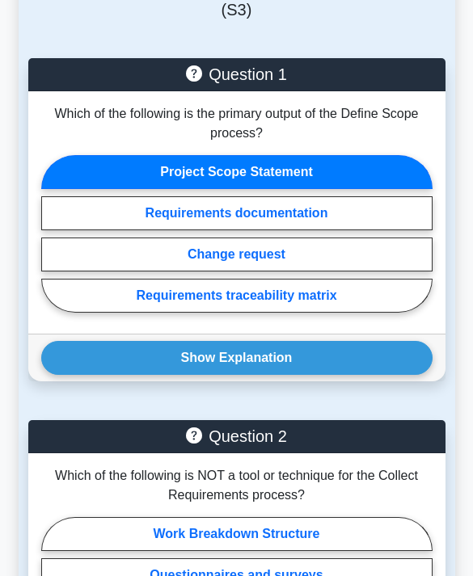
click at [93, 177] on label "Project Scope Statement" at bounding box center [236, 172] width 391 height 34
click at [52, 233] on input "Project Scope Statement" at bounding box center [46, 238] width 11 height 11
click at [143, 375] on button "Show Explanation" at bounding box center [236, 358] width 391 height 34
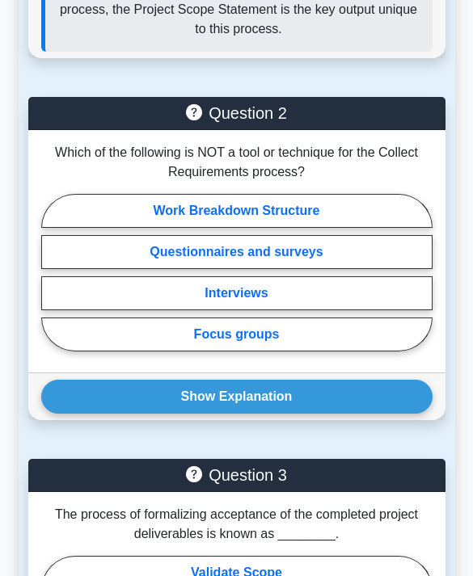
scroll to position [1329, 0]
click at [105, 351] on label "Focus groups" at bounding box center [236, 334] width 391 height 34
click at [52, 282] on input "Focus groups" at bounding box center [46, 276] width 11 height 11
radio input "true"
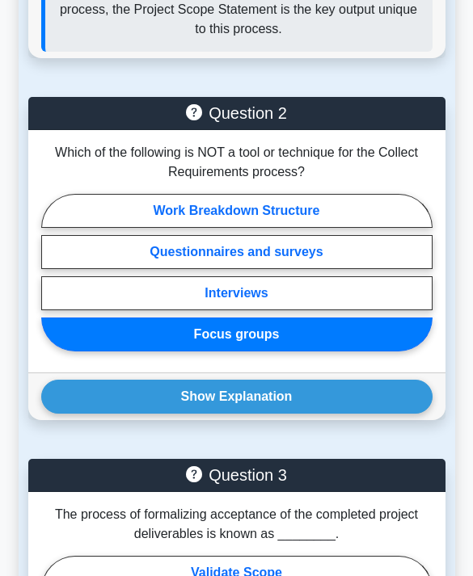
click at [106, 342] on label "Focus groups" at bounding box center [236, 334] width 391 height 34
click at [52, 282] on input "Focus groups" at bounding box center [46, 276] width 11 height 11
click at [127, 400] on button "Show Explanation" at bounding box center [236, 397] width 391 height 34
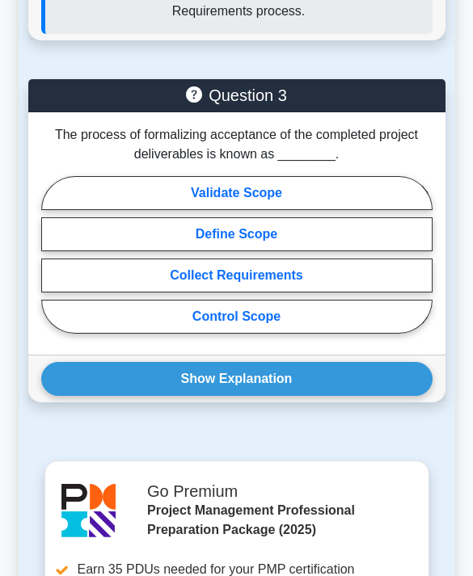
scroll to position [2057, 0]
click at [33, 355] on div "The process of formalizing acceptance of the completed project deliverables is …" at bounding box center [236, 233] width 417 height 242
click at [62, 251] on label "Define Scope" at bounding box center [236, 234] width 391 height 34
click at [52, 264] on input "Define Scope" at bounding box center [46, 259] width 11 height 11
radio input "true"
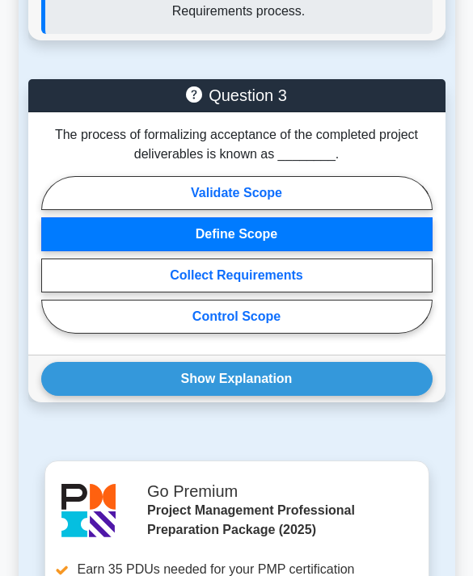
click at [198, 396] on button "Show Explanation" at bounding box center [236, 379] width 391 height 34
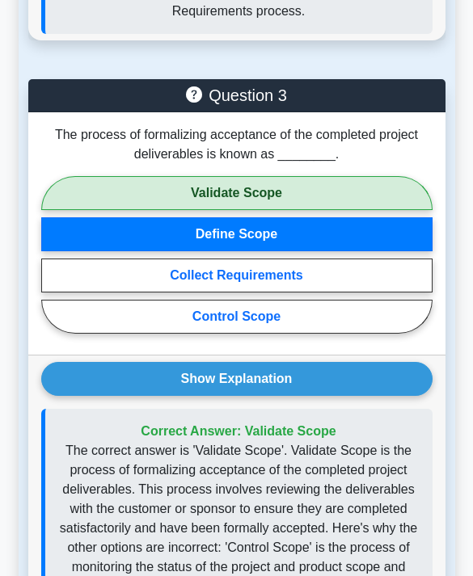
click at [53, 210] on label "Validate Scope" at bounding box center [236, 193] width 391 height 34
click at [52, 259] on input "Validate Scope" at bounding box center [46, 259] width 11 height 11
radio input "true"
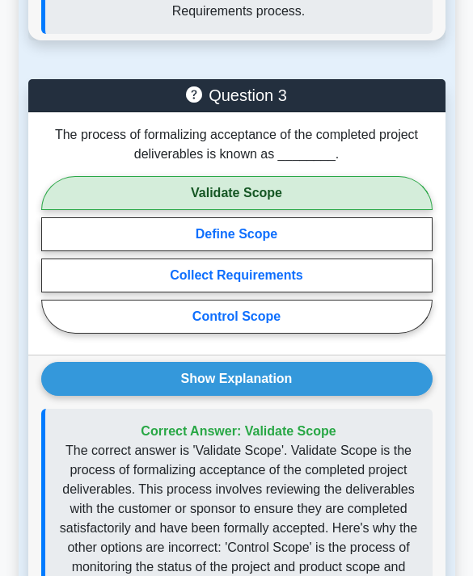
click at [99, 210] on label "Validate Scope" at bounding box center [236, 193] width 391 height 34
click at [52, 255] on input "Validate Scope" at bounding box center [46, 259] width 11 height 11
click at [170, 396] on button "Show Explanation" at bounding box center [236, 379] width 391 height 34
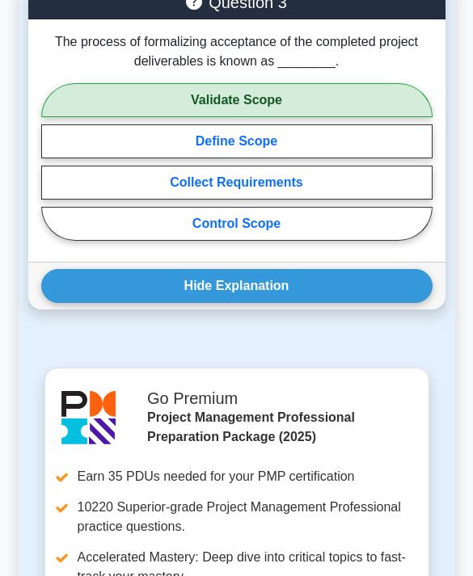
click at [107, 304] on button "Hide Explanation" at bounding box center [236, 287] width 391 height 34
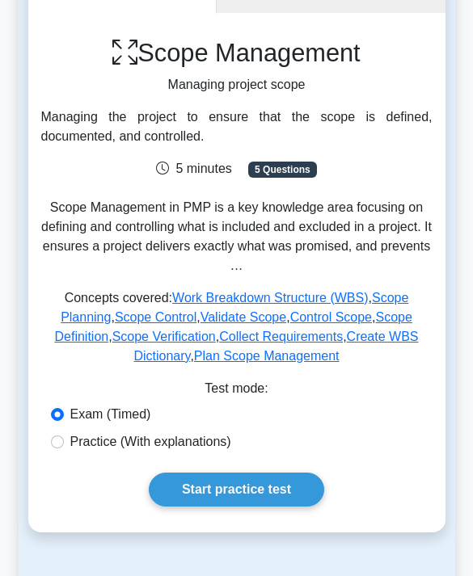
scroll to position [117, 0]
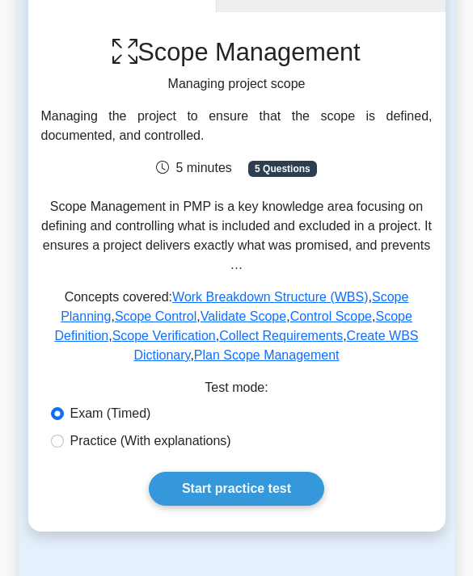
click at [216, 335] on link "Scope Verification" at bounding box center [163, 336] width 103 height 14
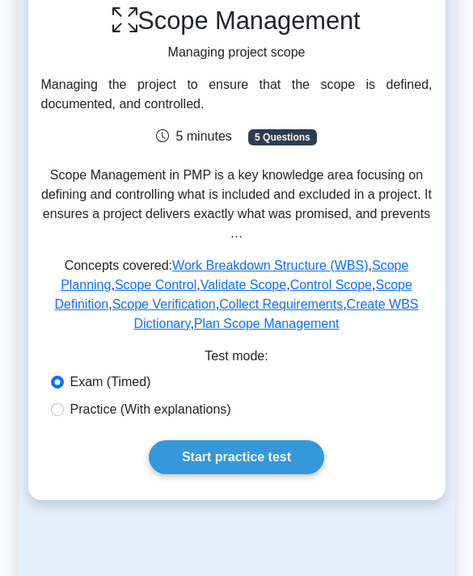
scroll to position [158, 0]
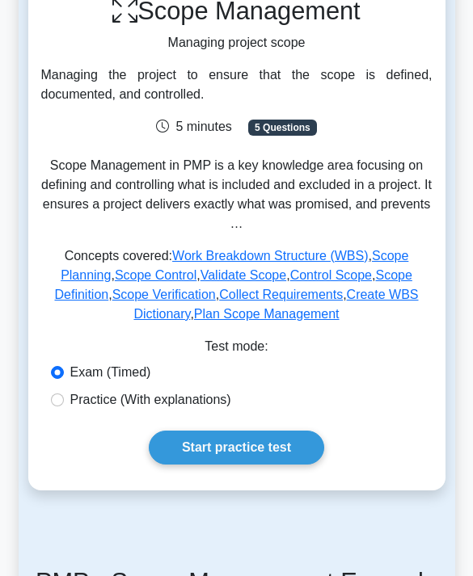
click at [225, 309] on link "Create WBS Dictionary" at bounding box center [275, 304] width 284 height 33
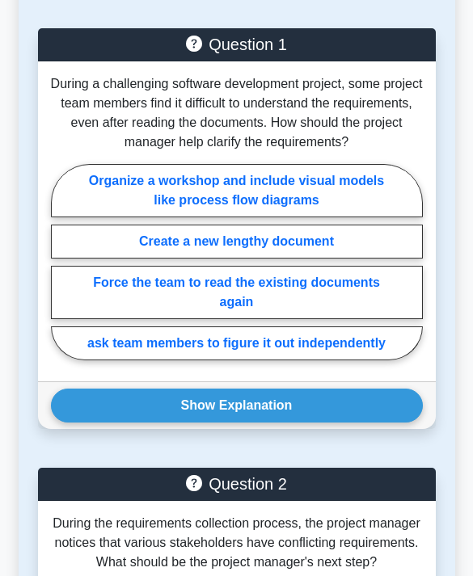
scroll to position [1619, 0]
click at [103, 217] on label "Organize a workshop and include visual models like process flow diagrams" at bounding box center [237, 190] width 372 height 53
click at [61, 271] on input "Organize a workshop and include visual models like process flow diagrams" at bounding box center [56, 266] width 11 height 11
radio input "true"
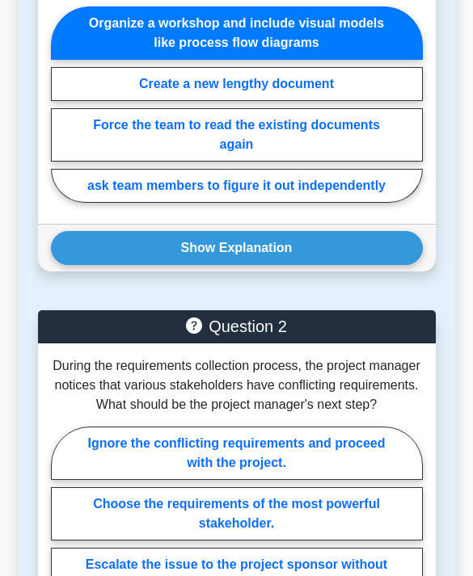
scroll to position [1776, 0]
click at [133, 265] on button "Show Explanation" at bounding box center [237, 248] width 372 height 34
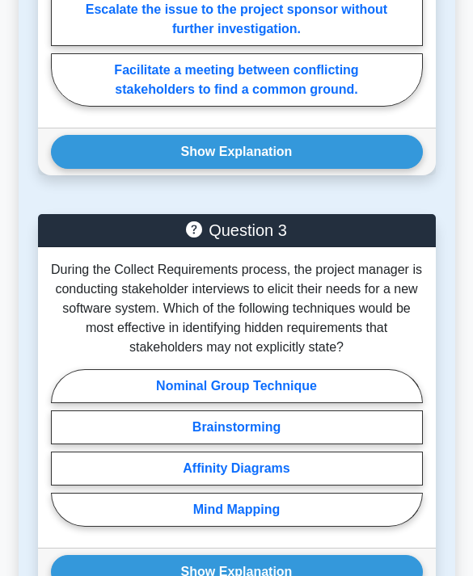
scroll to position [2777, 0]
click at [389, 46] on label "Escalate the issue to the project sponsor without further investigation." at bounding box center [237, 19] width 372 height 53
radio input "true"
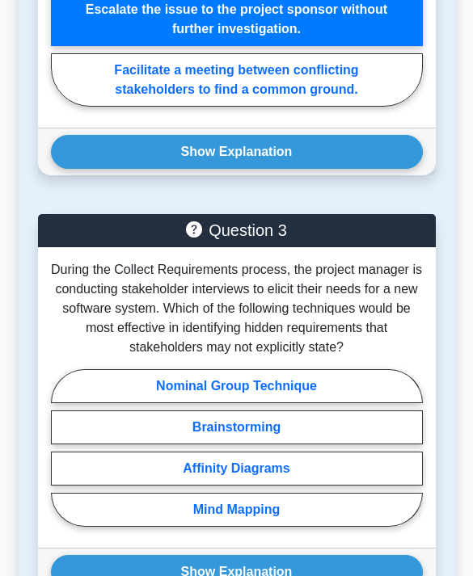
click at [353, 107] on label "Facilitate a meeting between conflicting stakeholders to find a common ground." at bounding box center [237, 79] width 372 height 53
radio input "true"
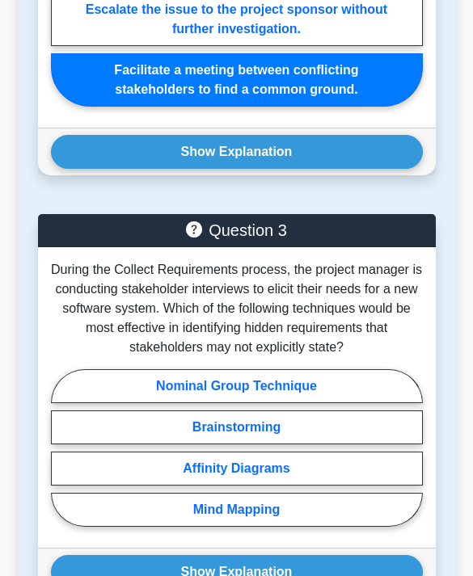
click at [327, 169] on button "Show Explanation" at bounding box center [237, 152] width 372 height 34
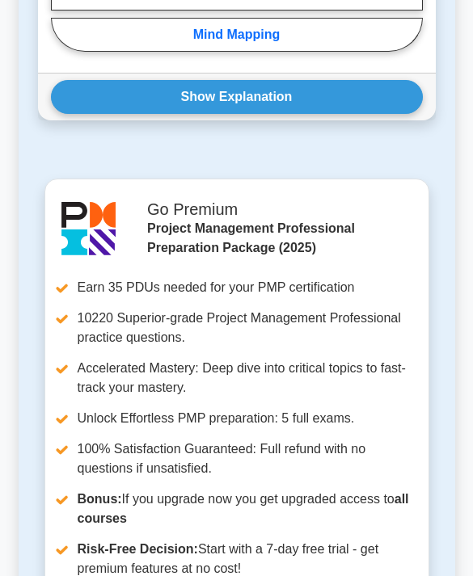
scroll to position [3543, 0]
radio input "true"
click at [100, 114] on button "Show Explanation" at bounding box center [237, 97] width 372 height 34
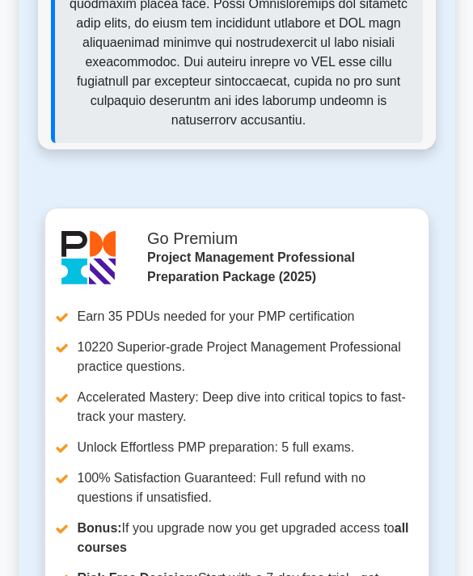
scroll to position [4040, 0]
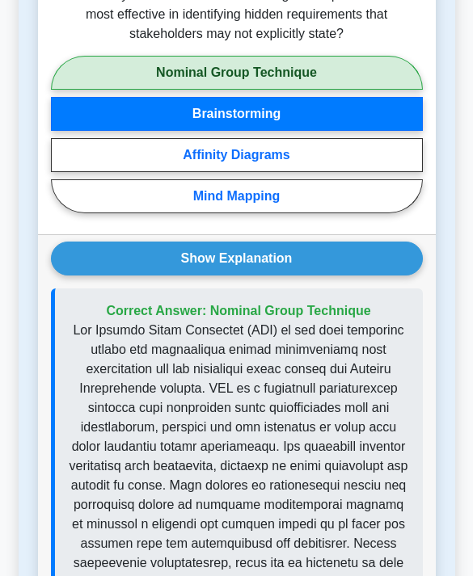
scroll to position [3386, 0]
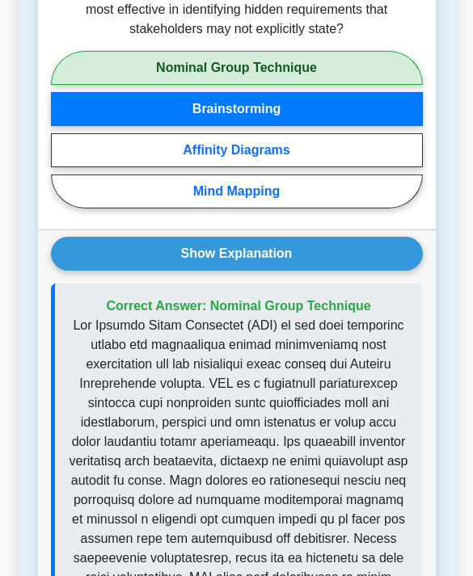
click at [136, 271] on button "Show Explanation" at bounding box center [237, 254] width 372 height 34
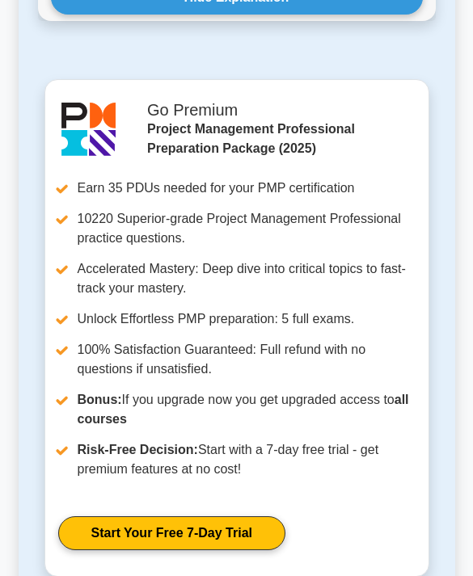
scroll to position [3642, 0]
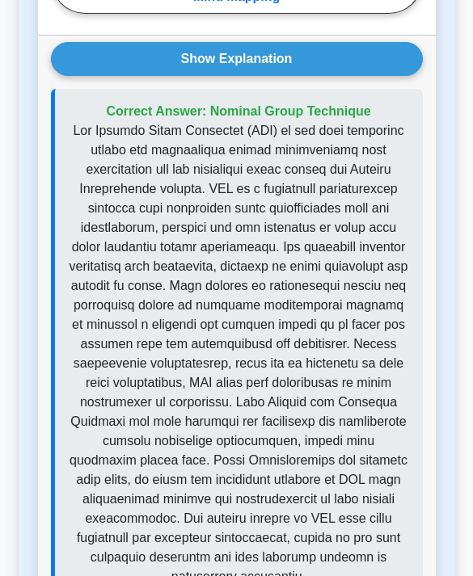
scroll to position [3582, 0]
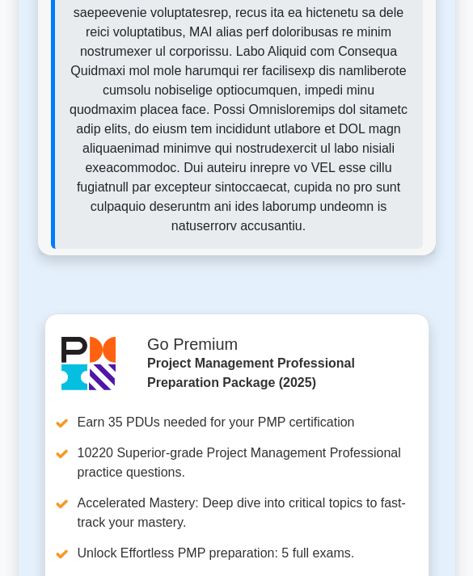
scroll to position [3931, 0]
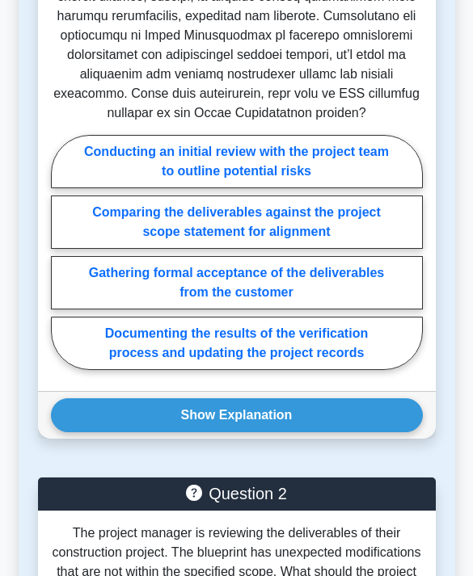
scroll to position [2000, 0]
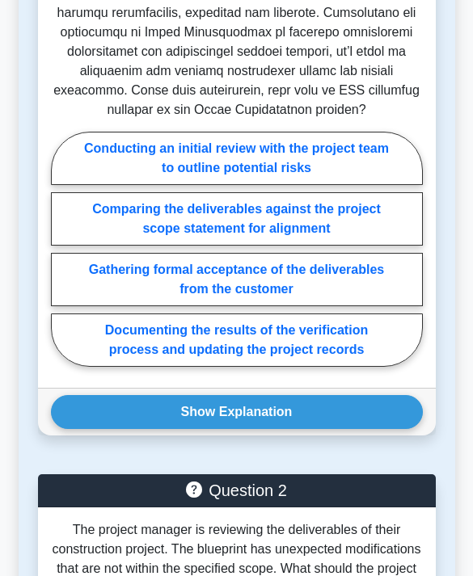
click at [32, 218] on div "Question 1 Conducting an initial review with the project team to outline potent…" at bounding box center [236, 80] width 417 height 750
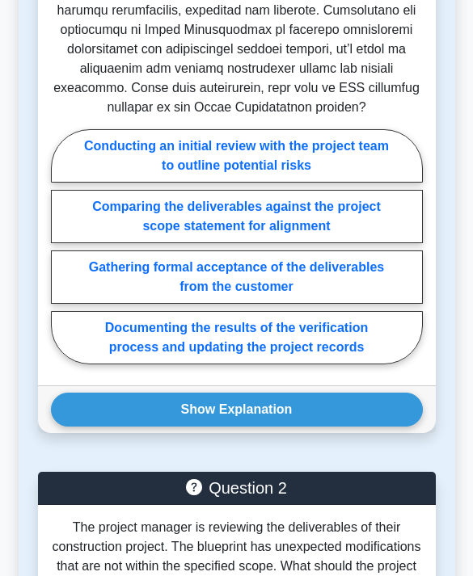
scroll to position [2003, 0]
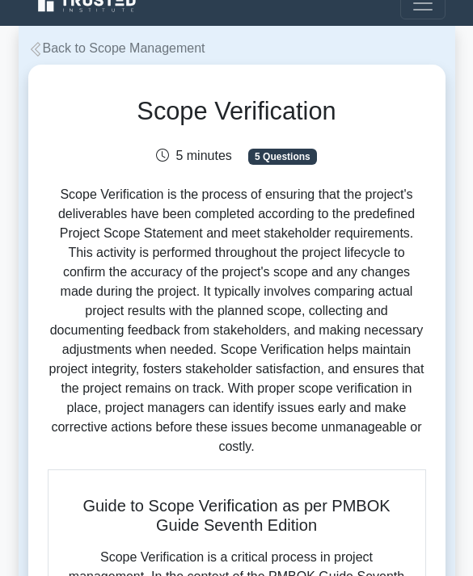
scroll to position [0, 0]
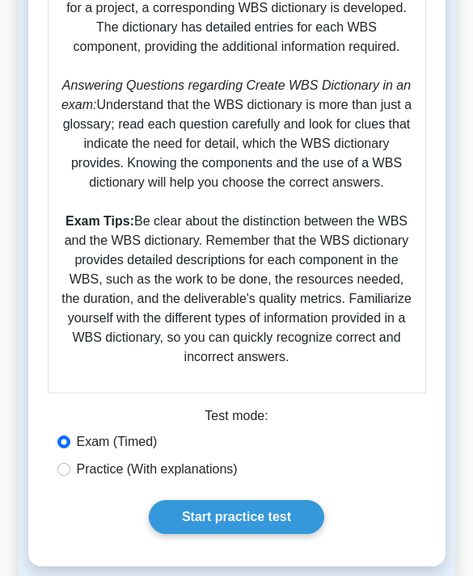
scroll to position [845, 0]
